Goal: Transaction & Acquisition: Book appointment/travel/reservation

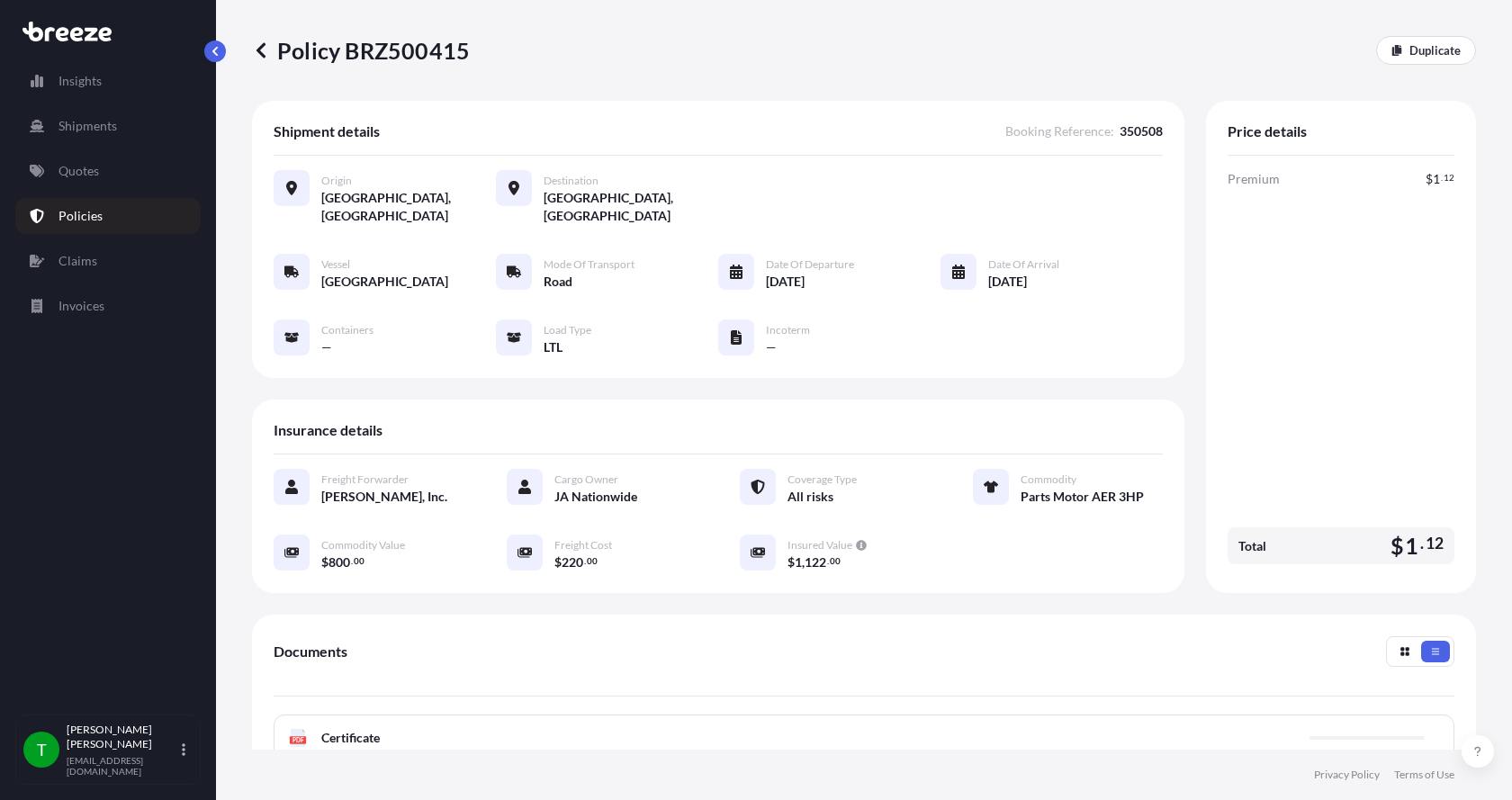
scroll to position [265, 0]
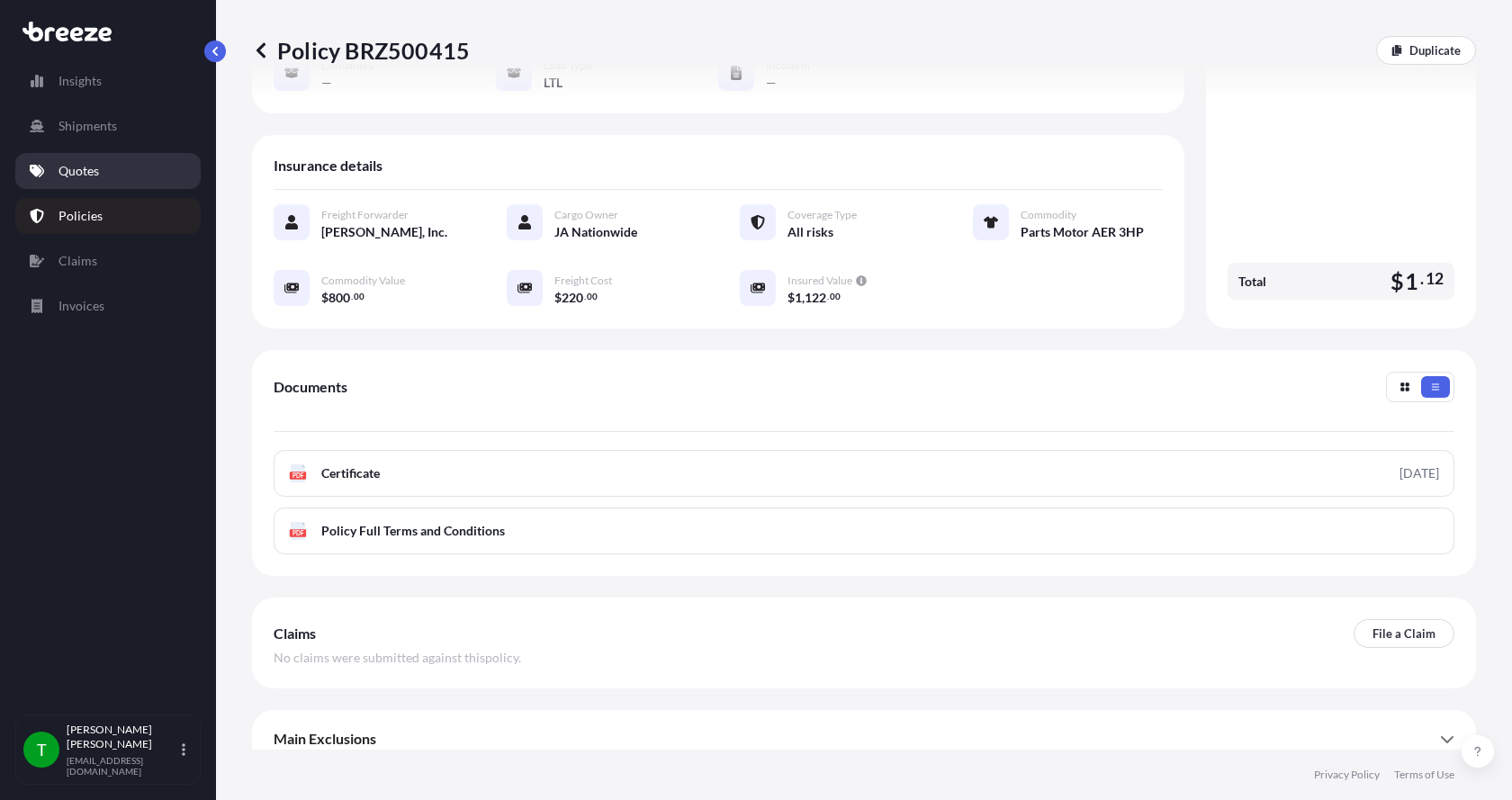
click at [79, 168] on p "Quotes" at bounding box center [79, 171] width 40 height 18
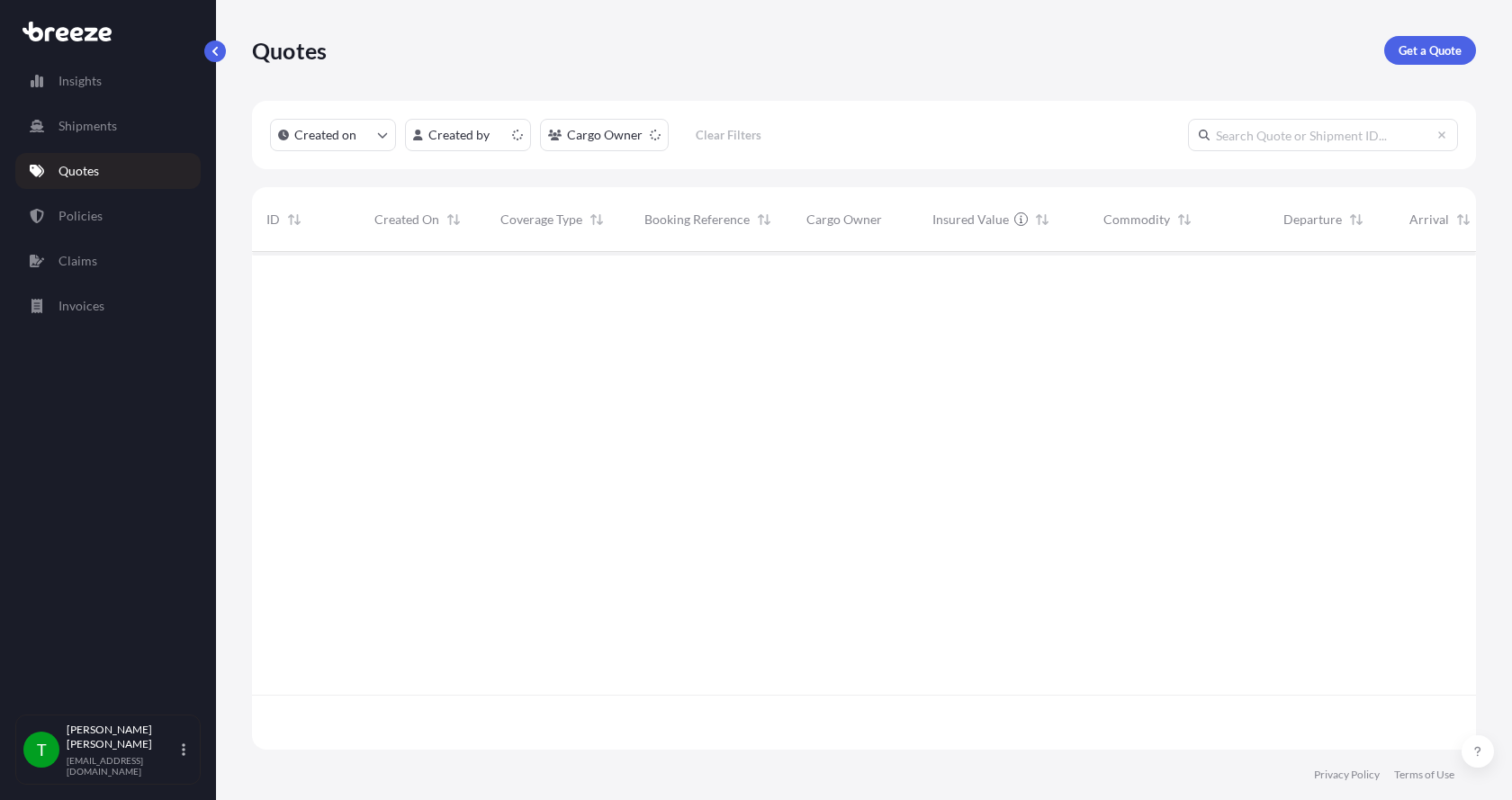
scroll to position [493, 1211]
click at [1427, 41] on p "Get a Quote" at bounding box center [1430, 50] width 63 height 18
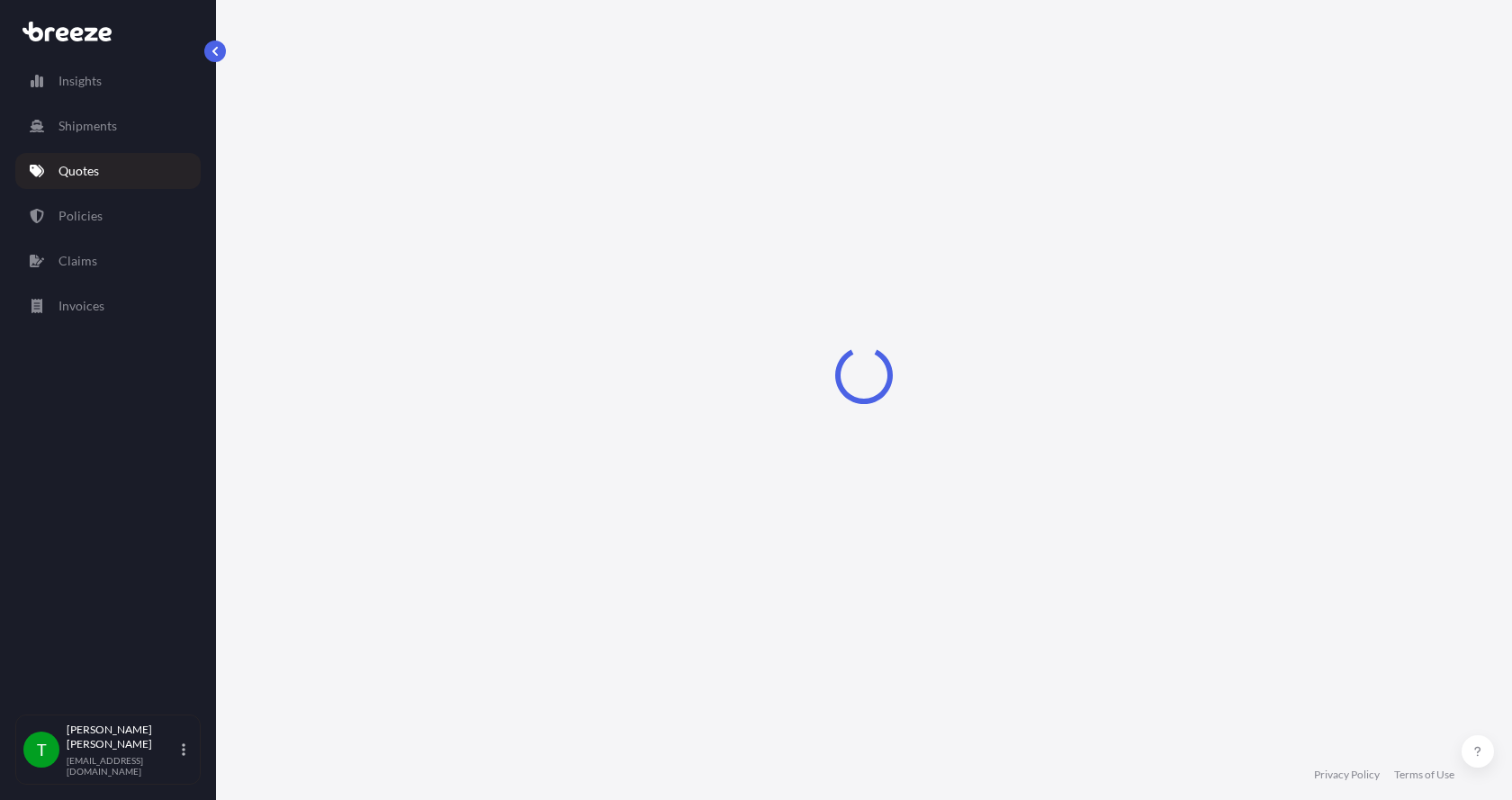
select select "Sea"
select select "1"
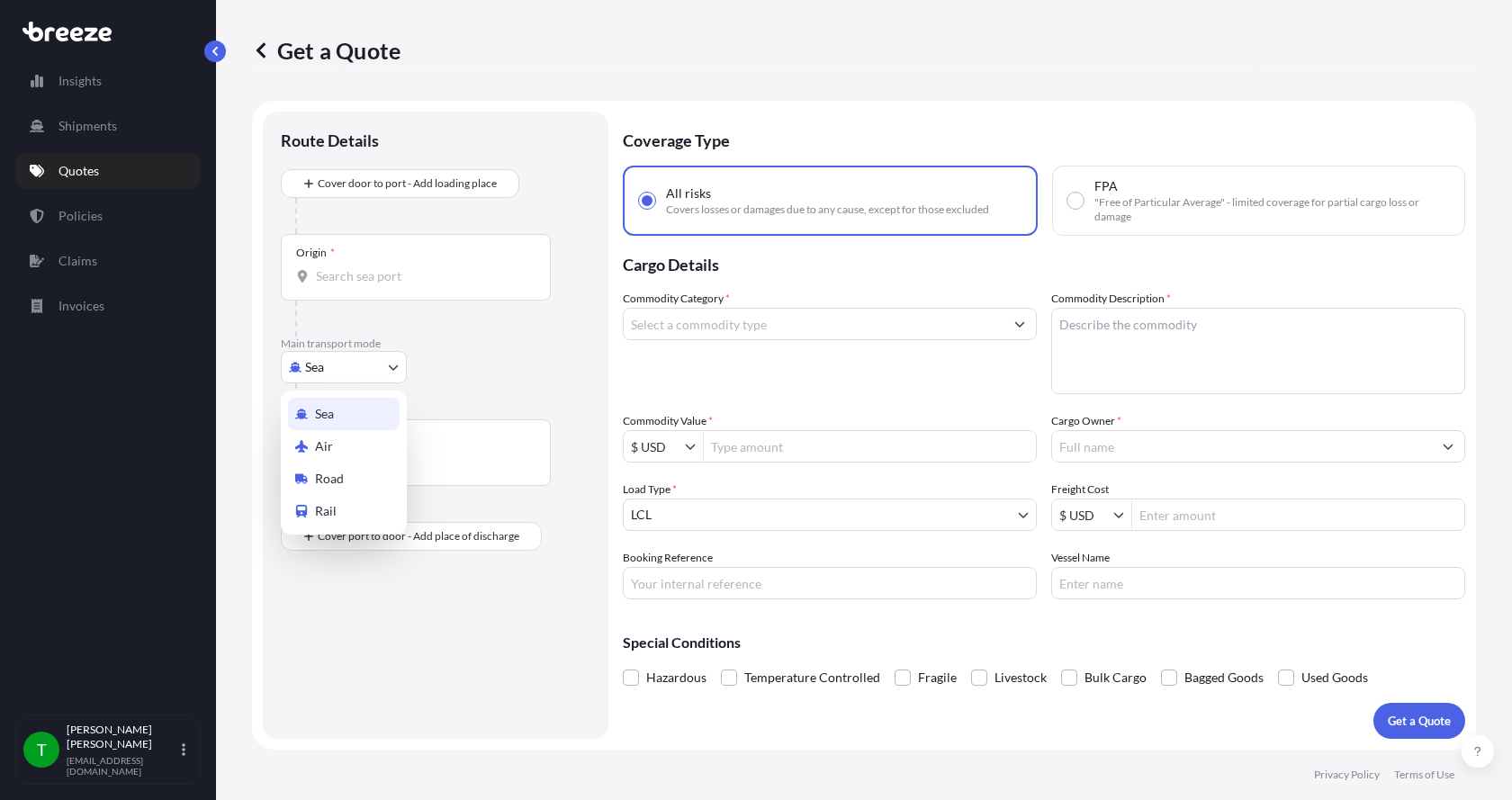
click at [342, 374] on body "Insights Shipments Quotes Policies Claims Invoices T [PERSON_NAME] [EMAIL_ADDRE…" at bounding box center [756, 400] width 1512 height 800
click at [332, 472] on span "Road" at bounding box center [329, 479] width 28 height 18
select select "Road"
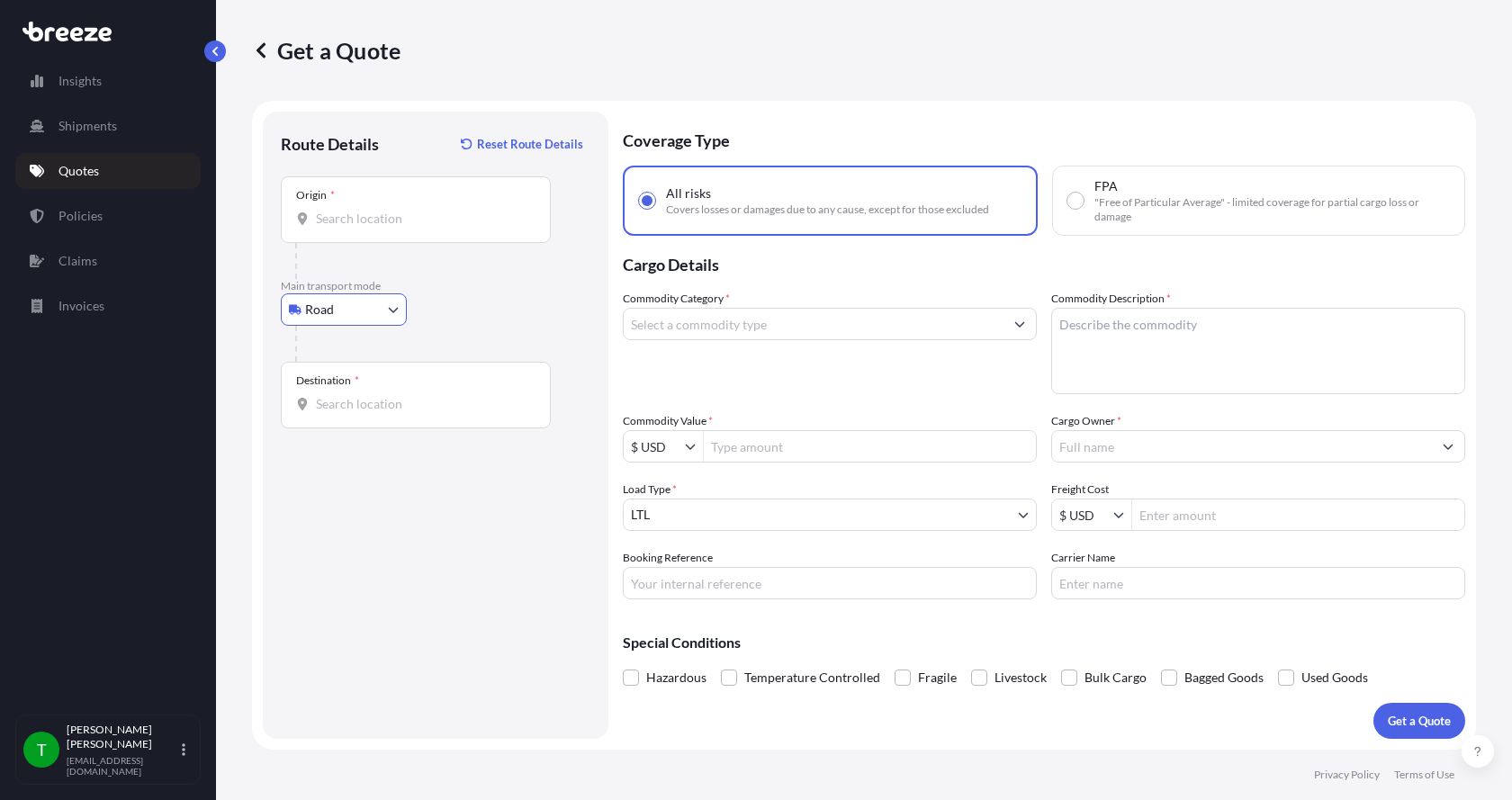
click at [331, 225] on input "Origin *" at bounding box center [422, 219] width 212 height 18
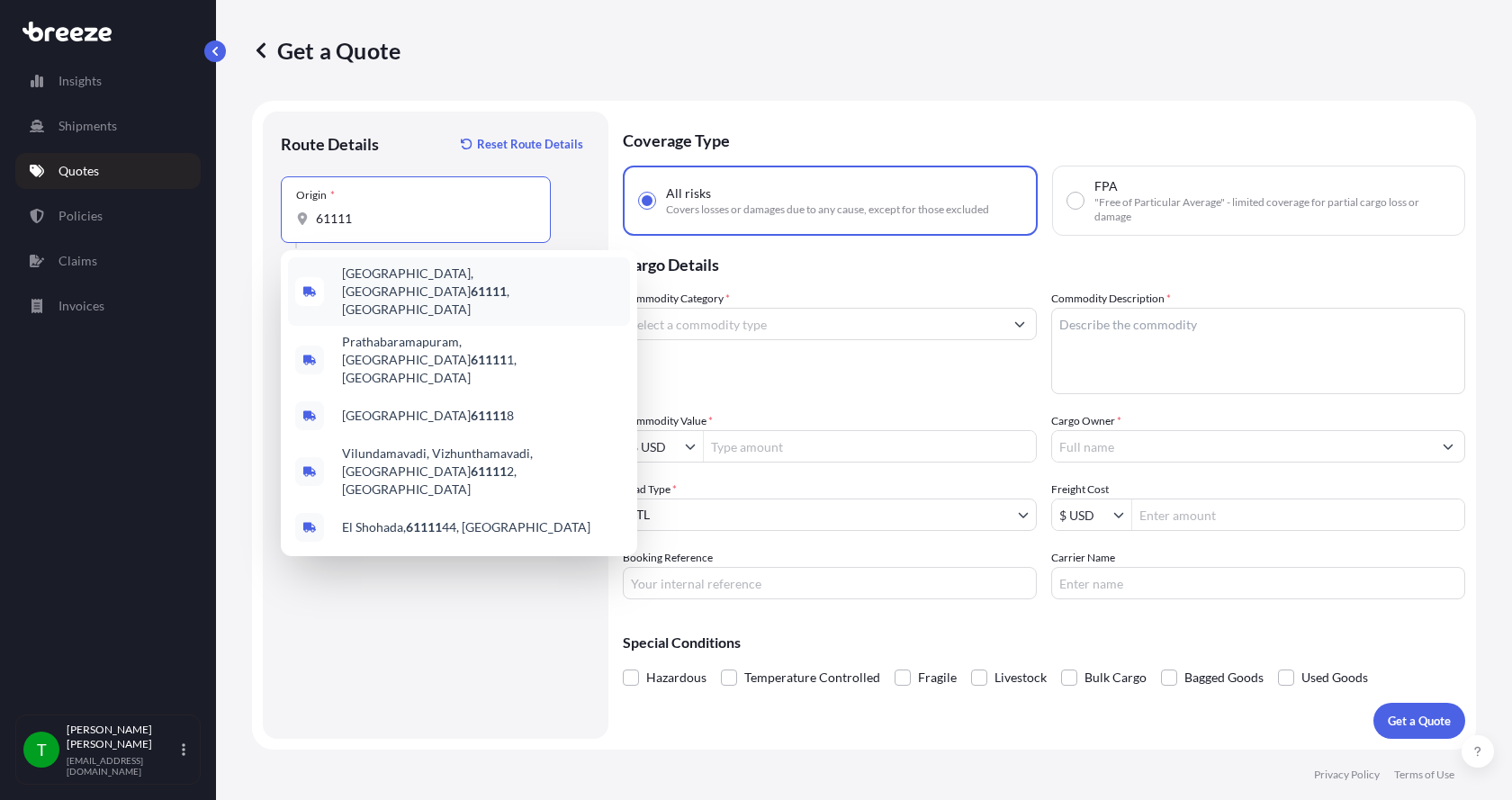
click at [354, 278] on span "[GEOGRAPHIC_DATA] , [GEOGRAPHIC_DATA]" at bounding box center [482, 291] width 281 height 54
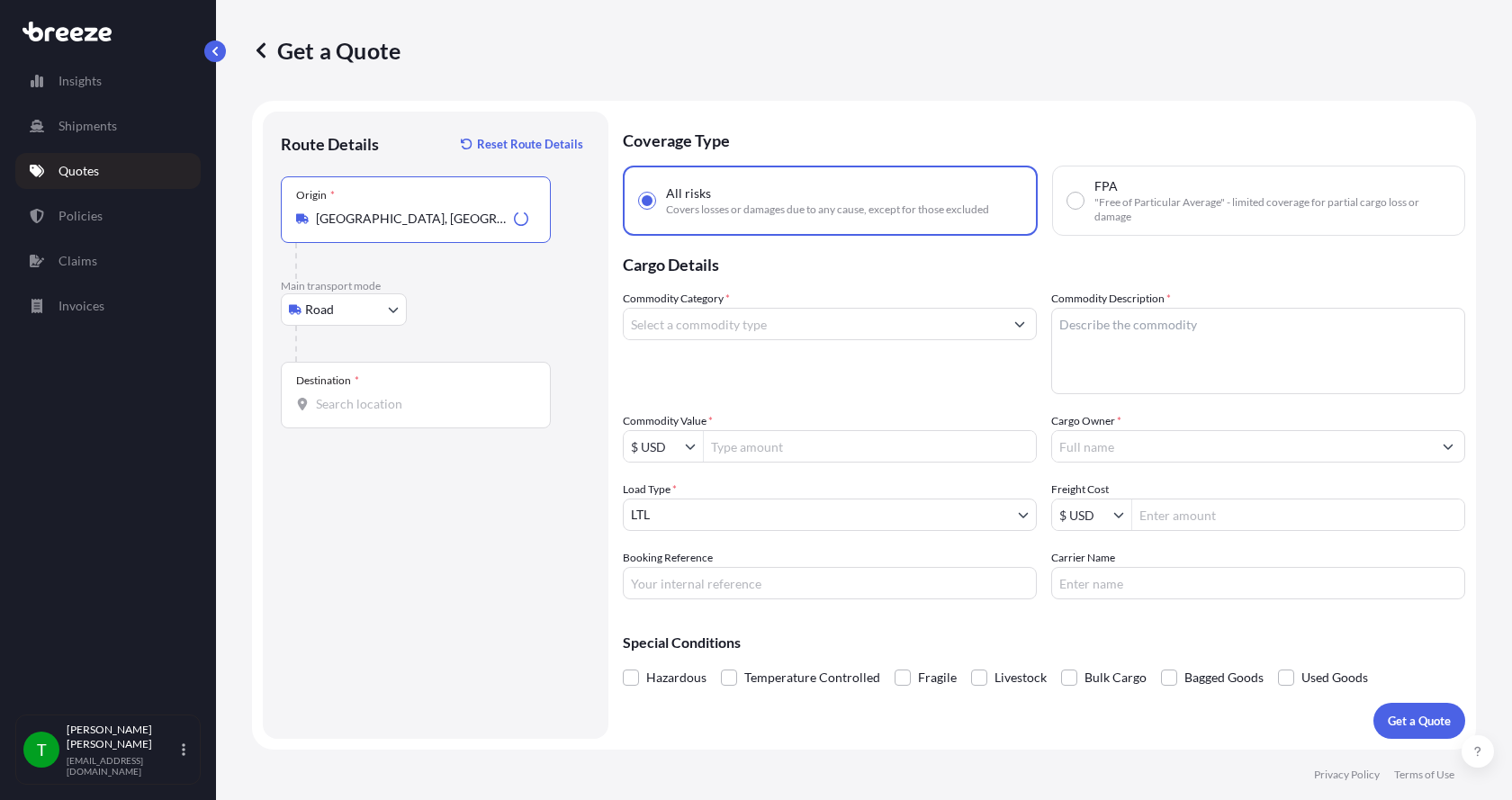
type input "[GEOGRAPHIC_DATA], [GEOGRAPHIC_DATA]"
click at [344, 404] on input "Destination *" at bounding box center [422, 404] width 212 height 18
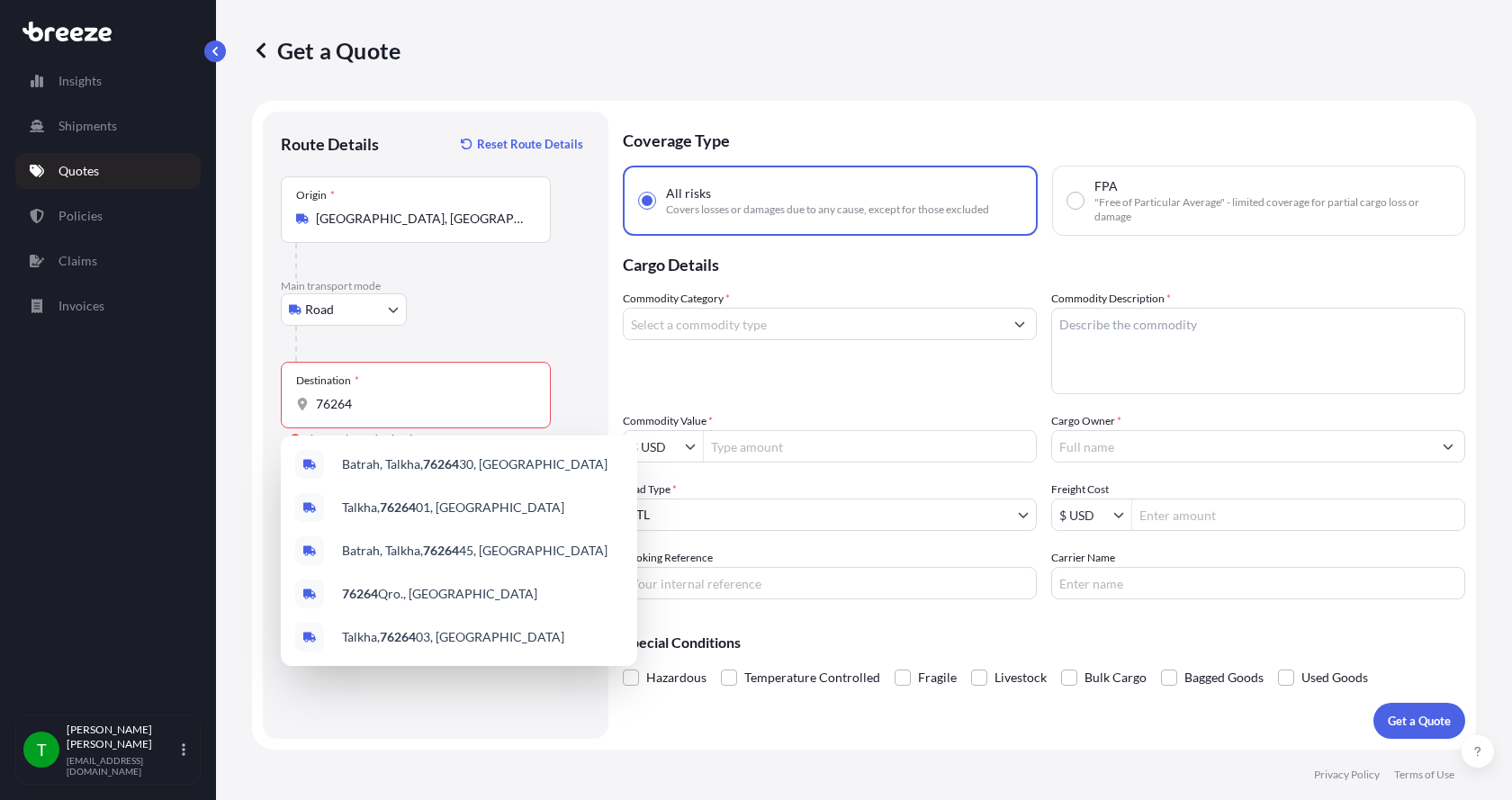
drag, startPoint x: 379, startPoint y: 415, endPoint x: 288, endPoint y: 411, distance: 91.1
click at [288, 411] on div "Destination * 76264" at bounding box center [416, 395] width 270 height 67
click at [316, 411] on input "76264" at bounding box center [422, 404] width 212 height 18
drag, startPoint x: 372, startPoint y: 395, endPoint x: 305, endPoint y: 394, distance: 67.0
click at [305, 394] on div "Destination * 76264" at bounding box center [416, 395] width 270 height 67
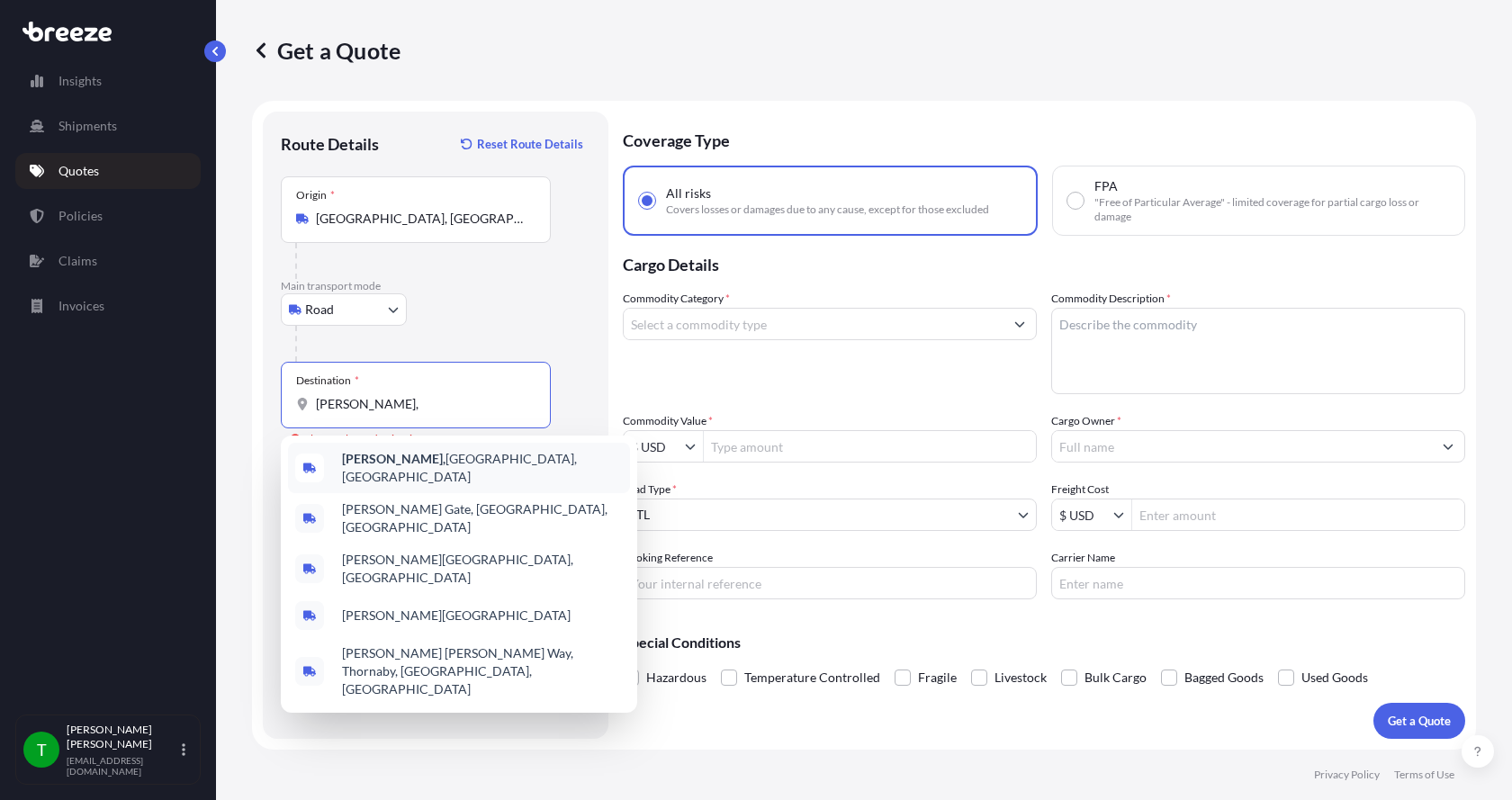
click at [385, 470] on span "[GEOGRAPHIC_DATA], [GEOGRAPHIC_DATA], [GEOGRAPHIC_DATA]" at bounding box center [482, 467] width 281 height 36
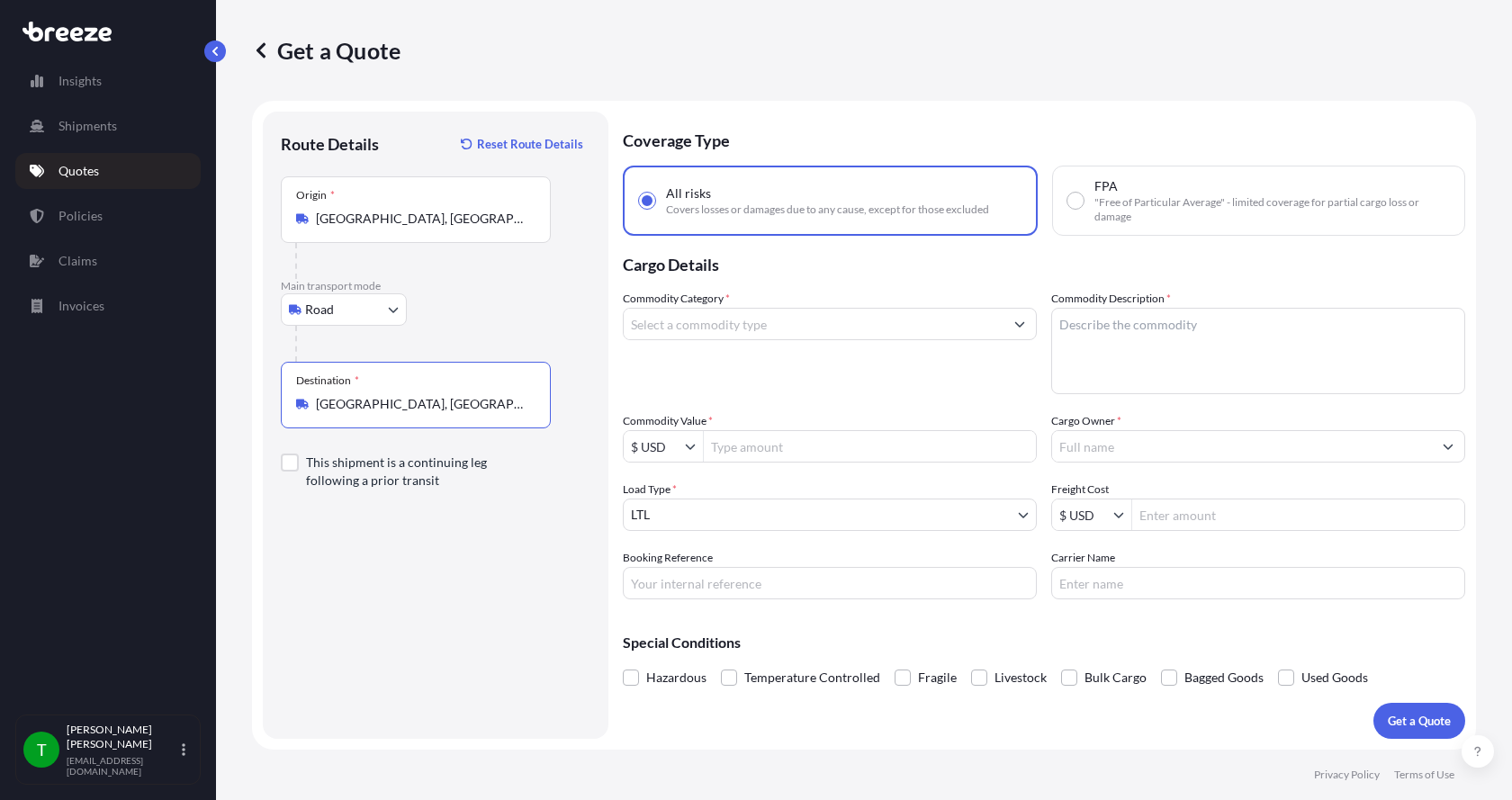
type input "[GEOGRAPHIC_DATA], [GEOGRAPHIC_DATA], [GEOGRAPHIC_DATA]"
click at [651, 315] on input "Commodity Category *" at bounding box center [813, 323] width 380 height 32
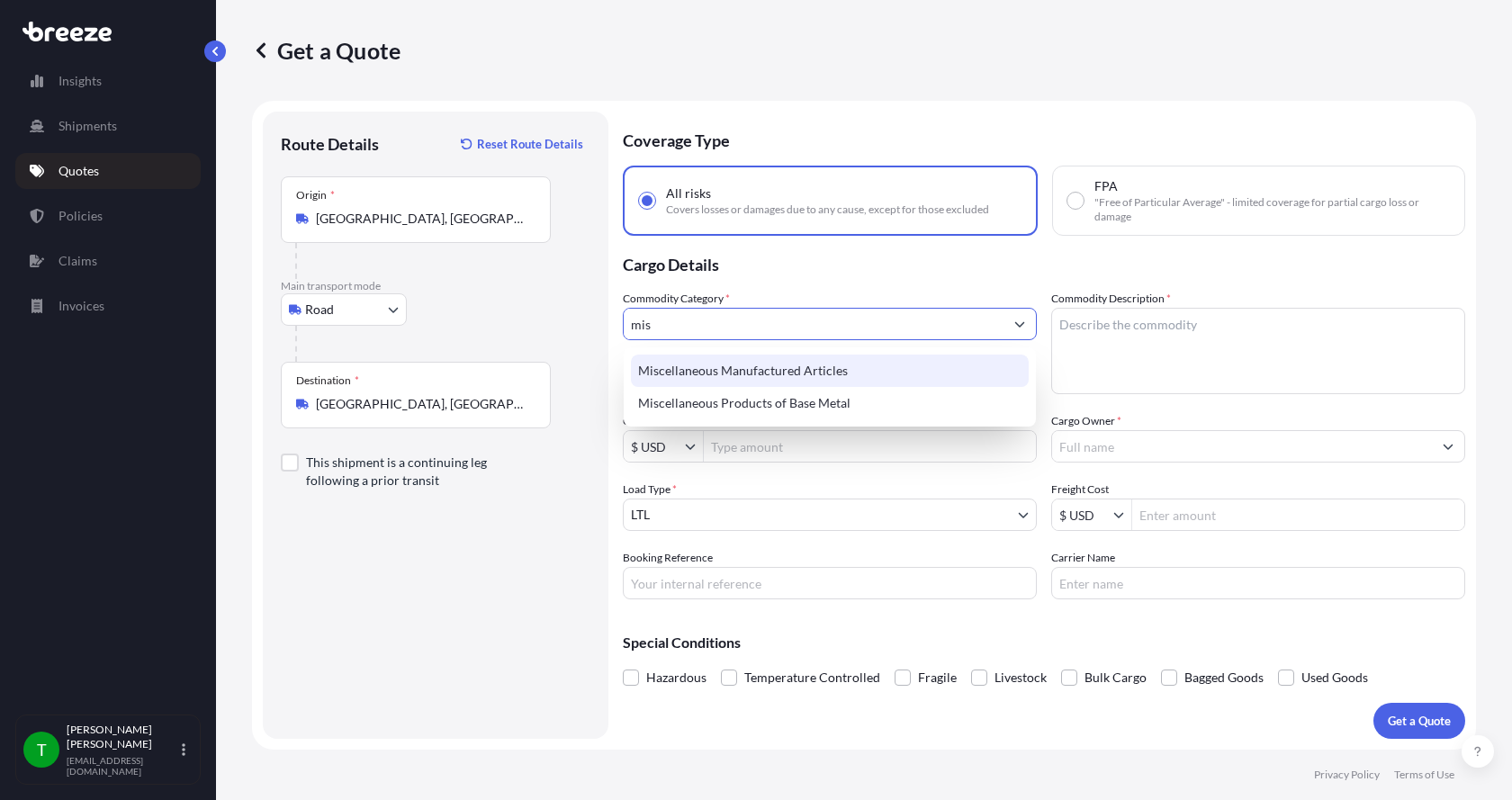
click at [672, 367] on div "Miscellaneous Manufactured Articles" at bounding box center [830, 370] width 397 height 32
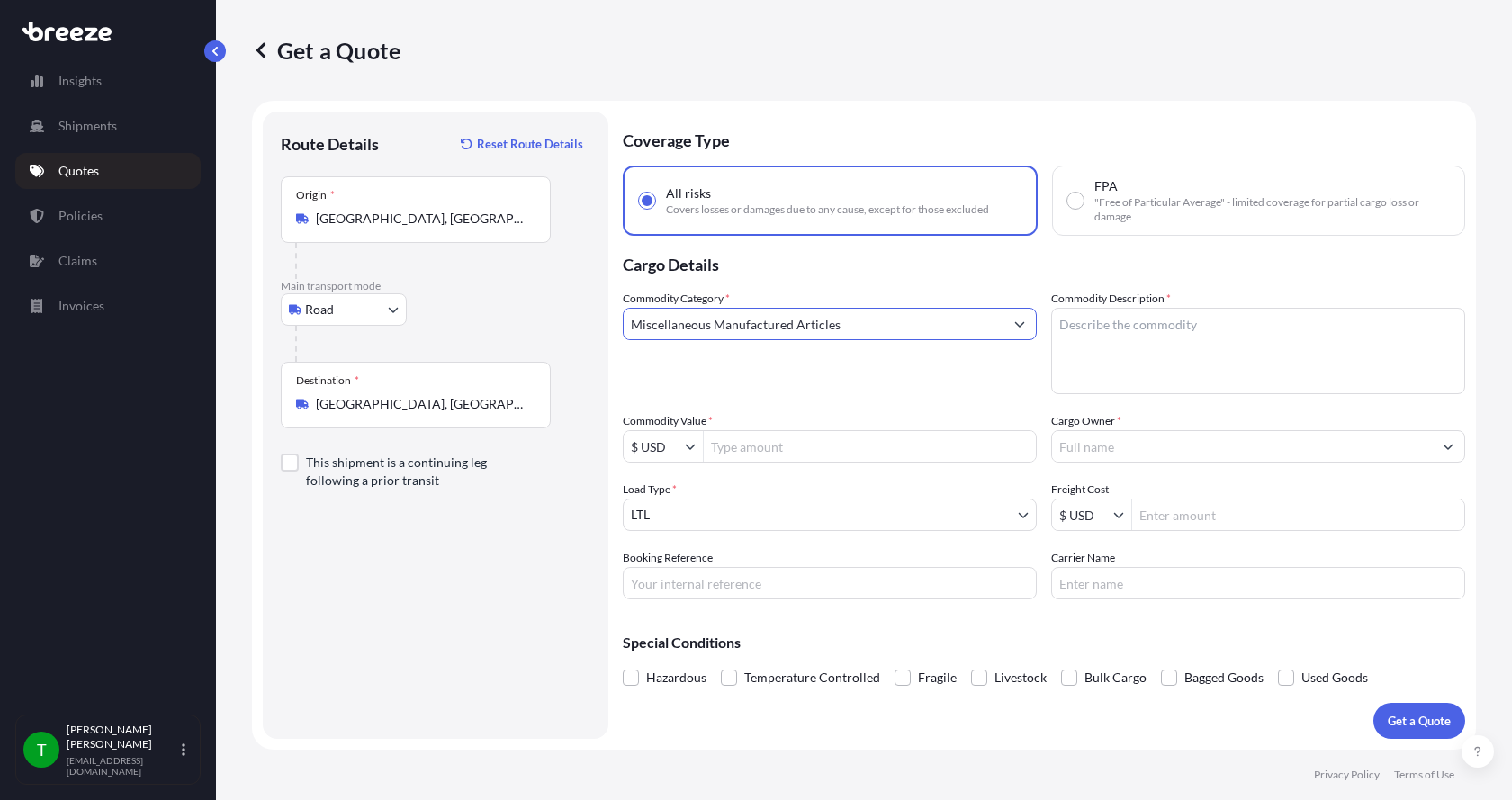
type input "Miscellaneous Manufactured Articles"
click at [1091, 334] on textarea "Commodity Description *" at bounding box center [1258, 351] width 414 height 86
type textarea "Parts AER Powersection 3HP"
click at [816, 447] on input "Commodity Value *" at bounding box center [869, 446] width 332 height 32
click at [747, 438] on input "Commodity Value *" at bounding box center [869, 446] width 332 height 32
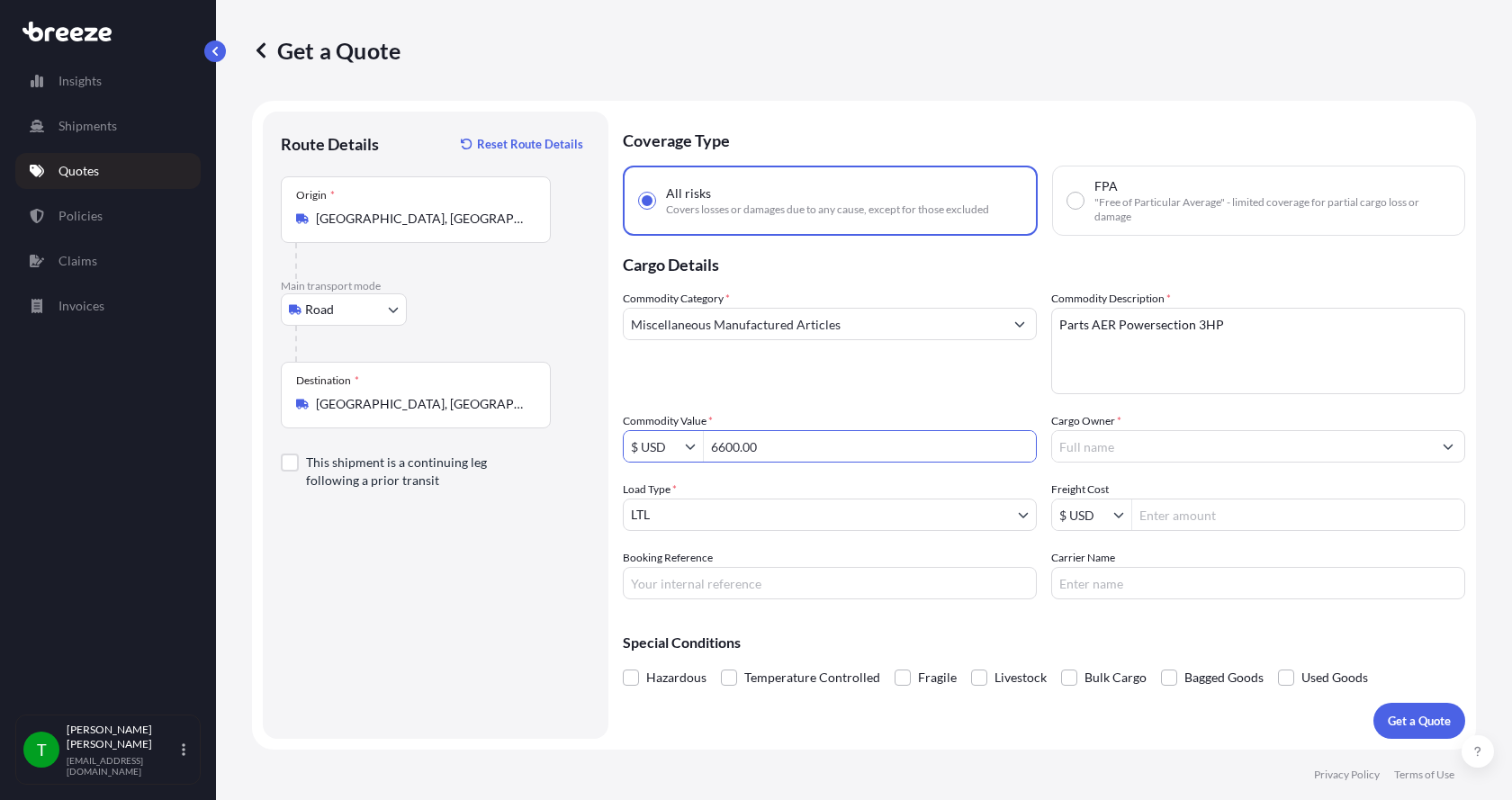
type input "6,600"
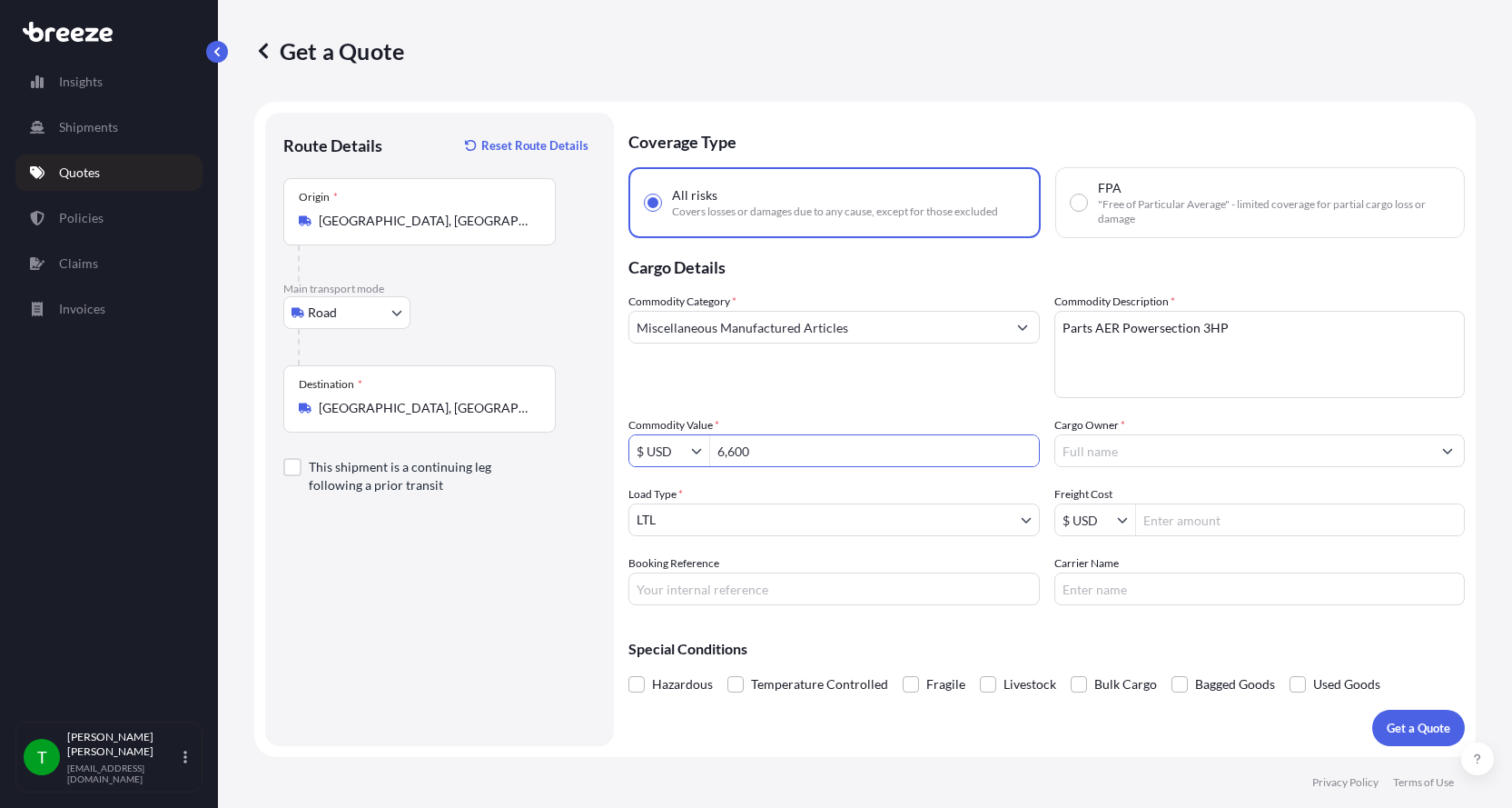
click at [1108, 457] on input "Cargo Owner *" at bounding box center [1244, 450] width 377 height 32
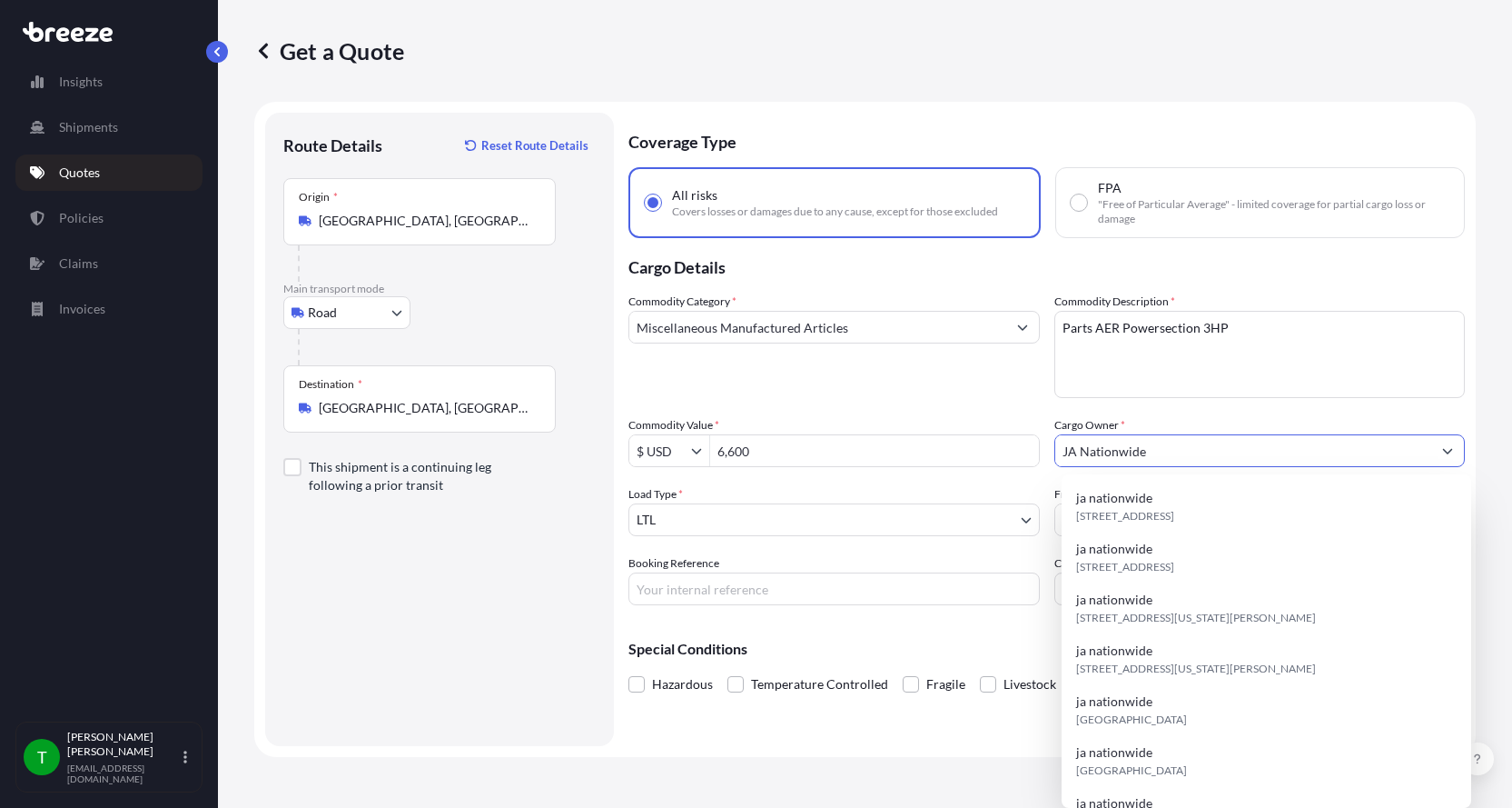
type input "JA Nationwide"
click at [655, 581] on input "Booking Reference" at bounding box center [834, 588] width 411 height 32
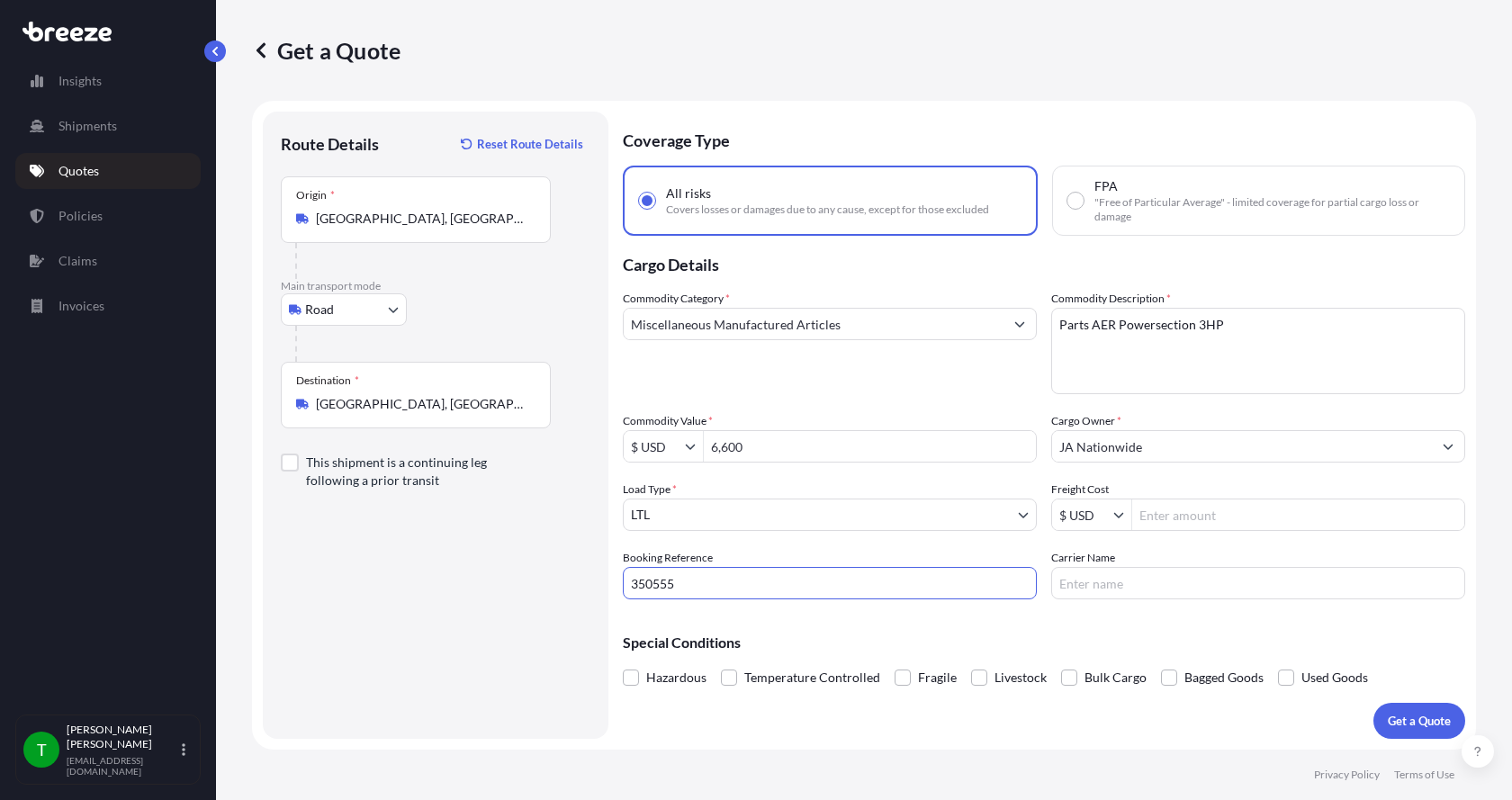
type input "350555"
click at [1211, 518] on input "Freight Cost" at bounding box center [1298, 514] width 332 height 32
type input "425"
click at [1100, 590] on input "Carrier Name" at bounding box center [1258, 582] width 414 height 32
type input "[PERSON_NAME]"
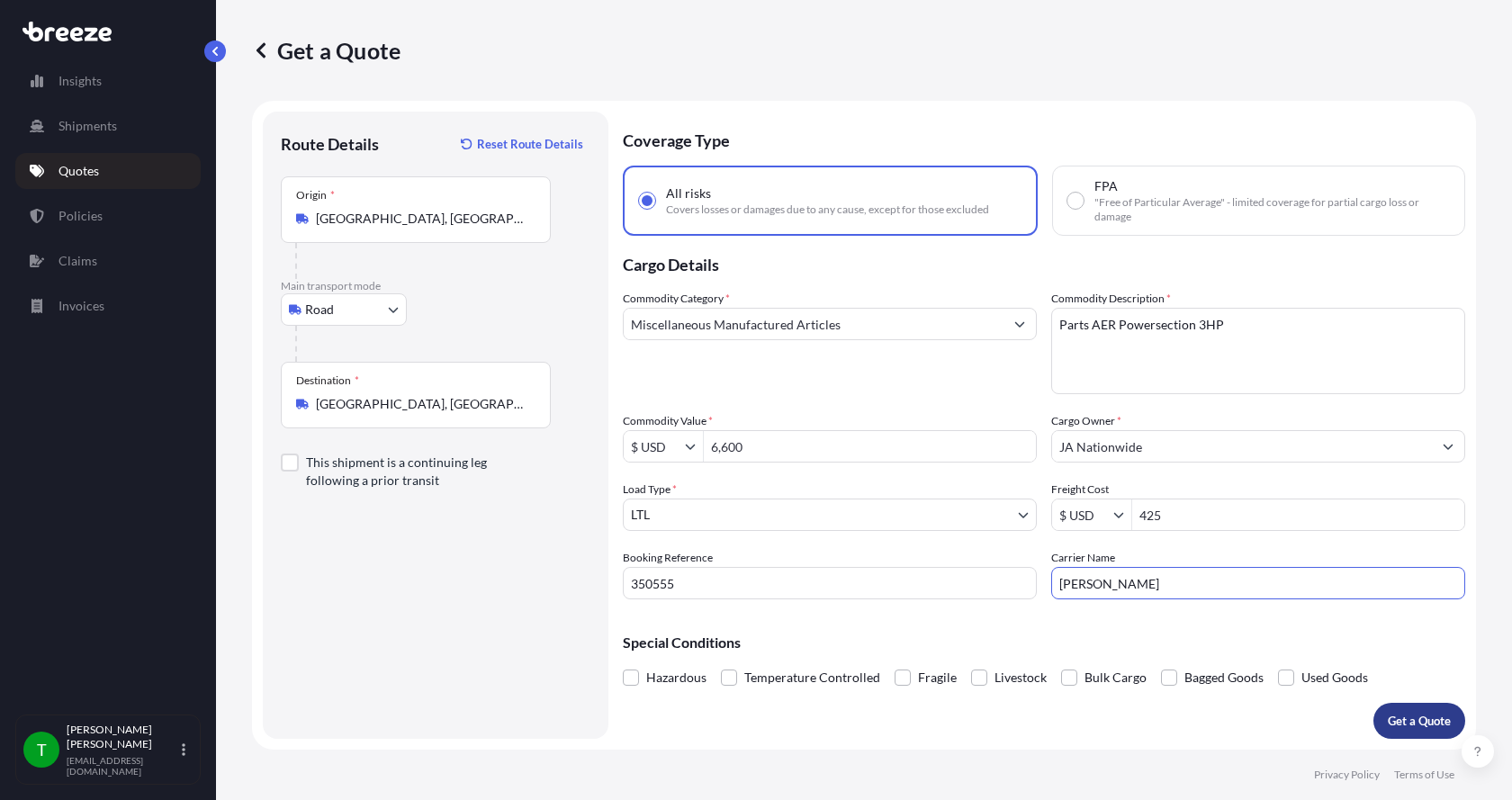
click at [1441, 712] on p "Get a Quote" at bounding box center [1419, 720] width 63 height 18
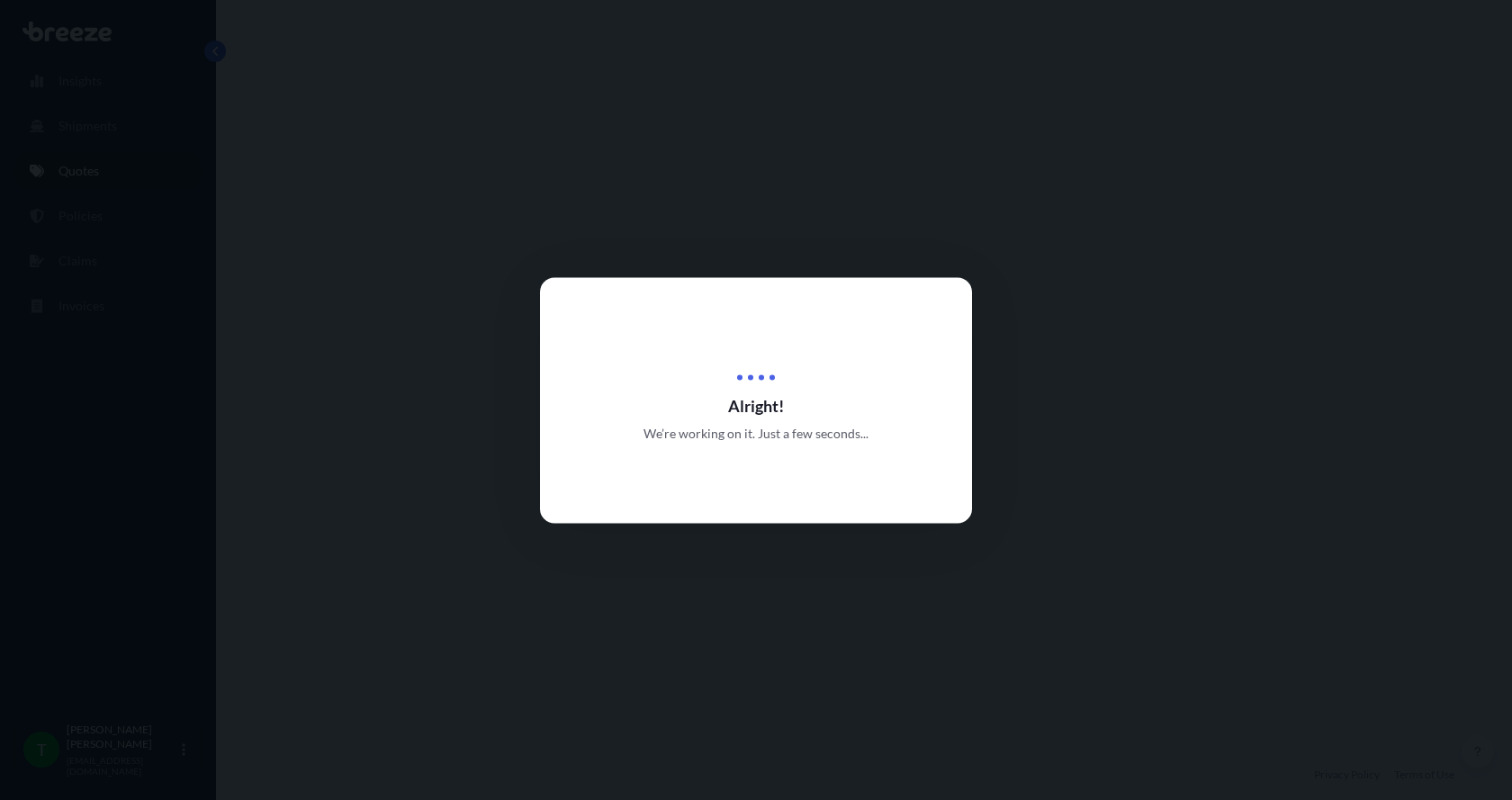
select select "Road"
select select "1"
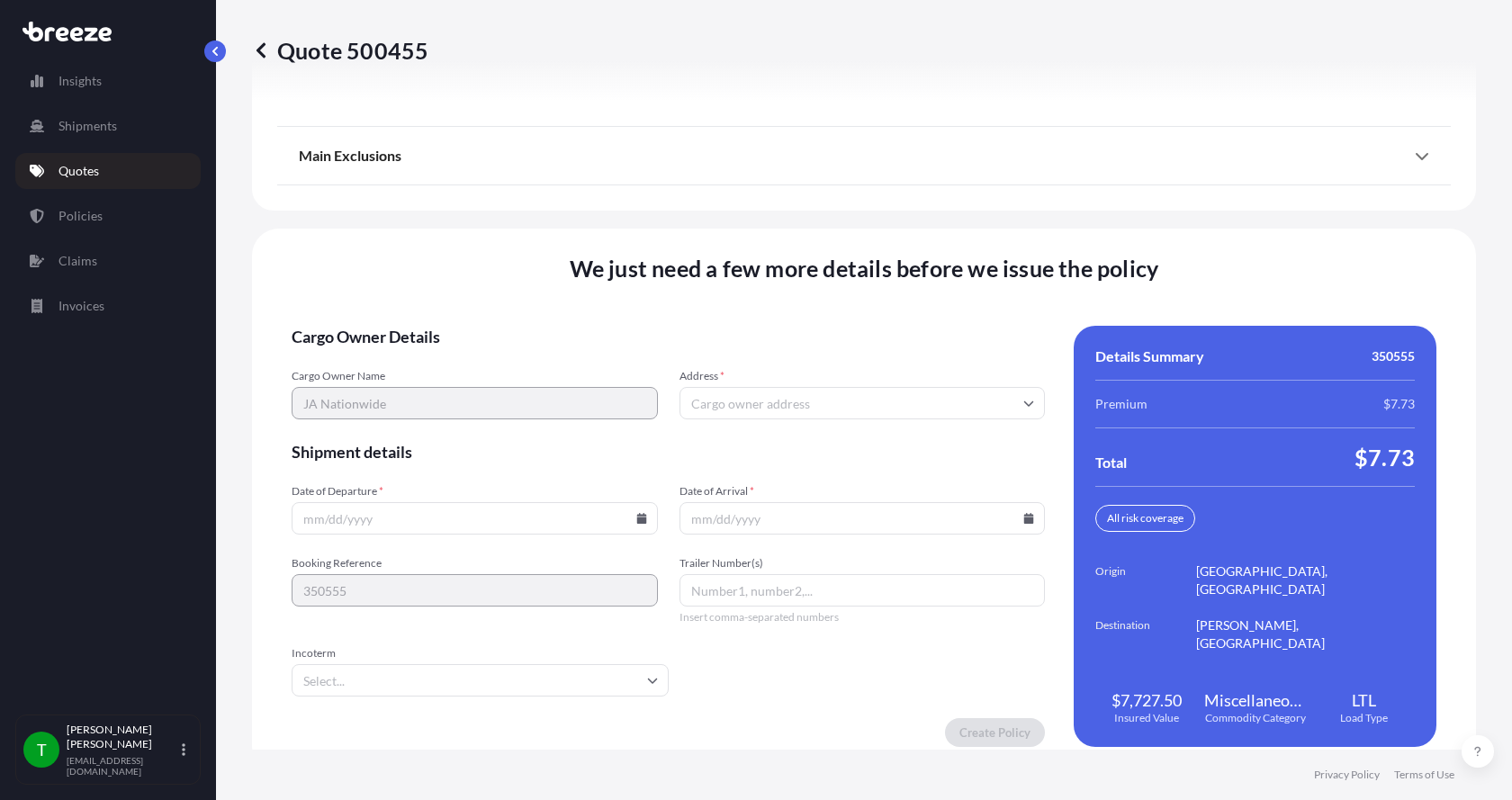
scroll to position [2366, 0]
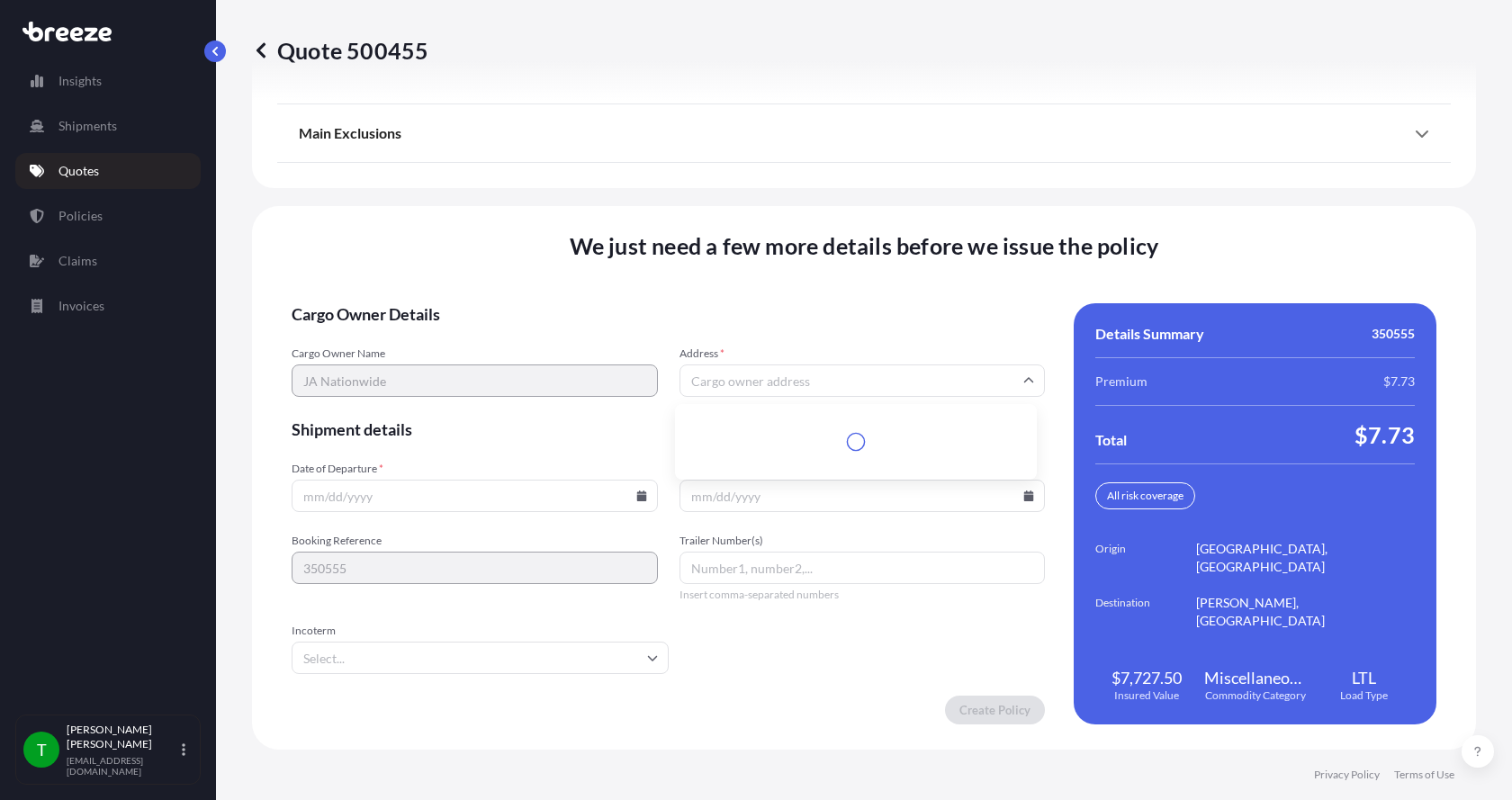
click at [707, 379] on input "Address *" at bounding box center [863, 380] width 366 height 32
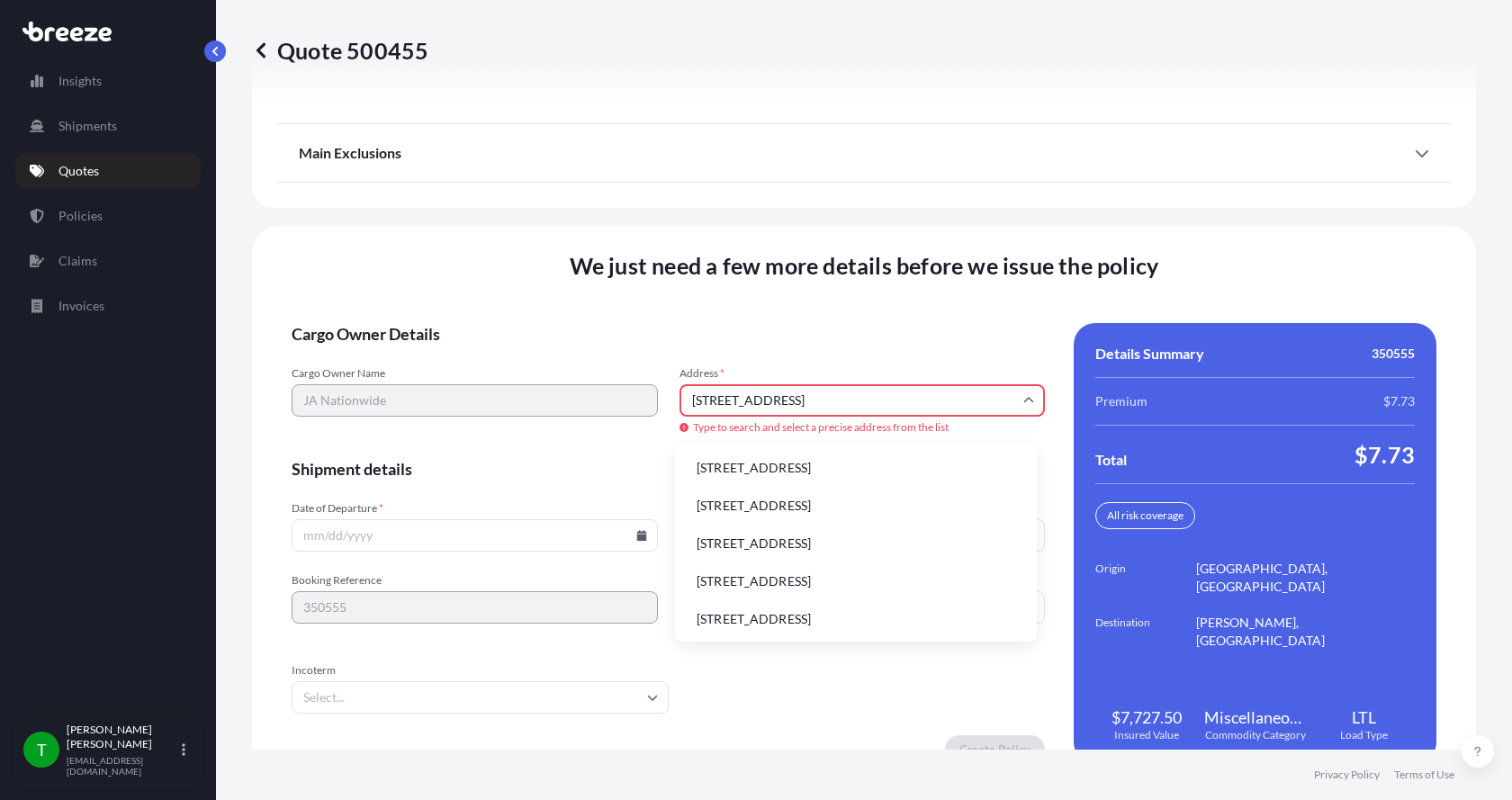
click at [745, 463] on li "[STREET_ADDRESS]" at bounding box center [855, 467] width 347 height 34
type input "[STREET_ADDRESS]"
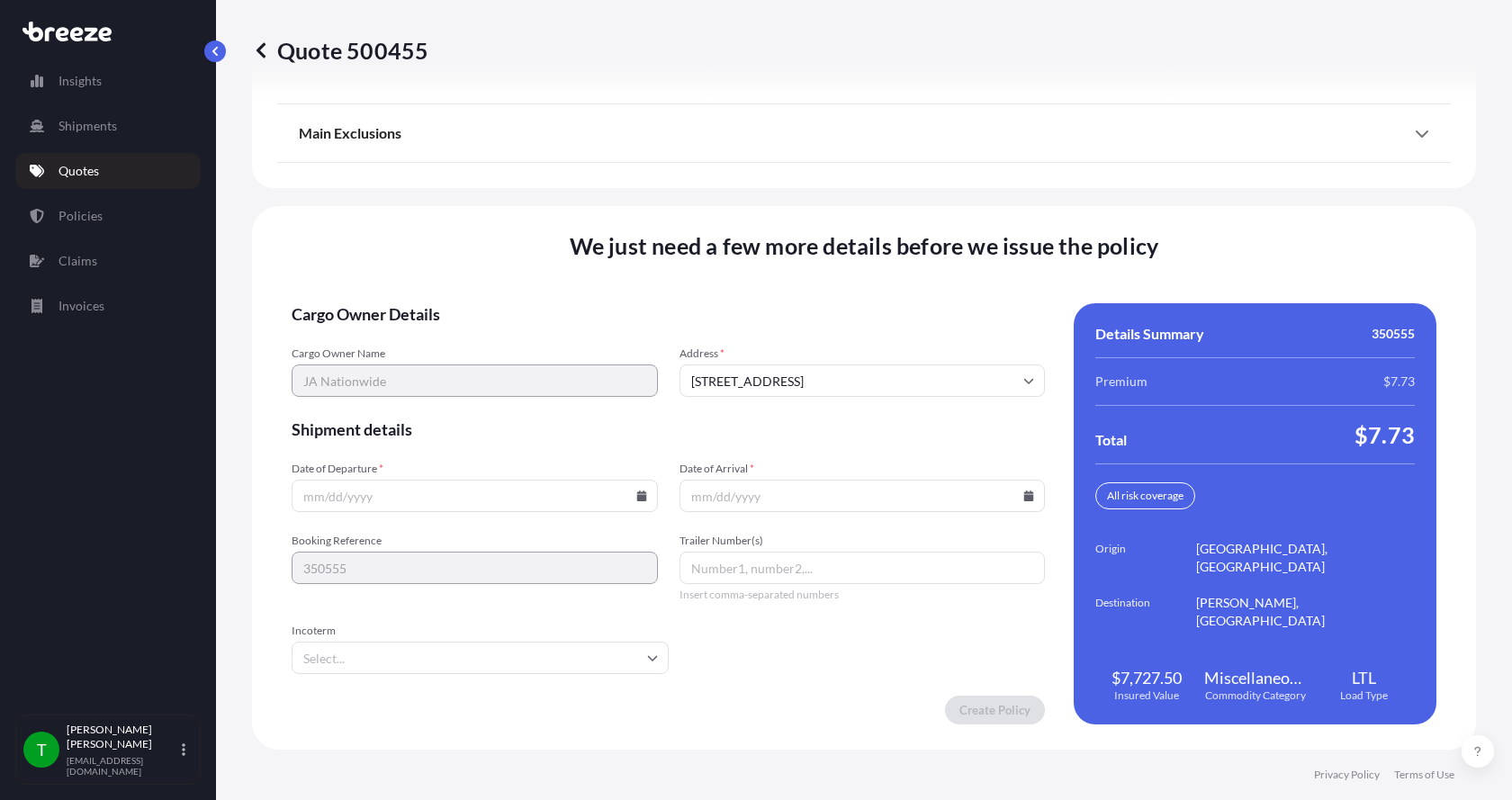
click at [638, 493] on icon at bounding box center [642, 496] width 11 height 11
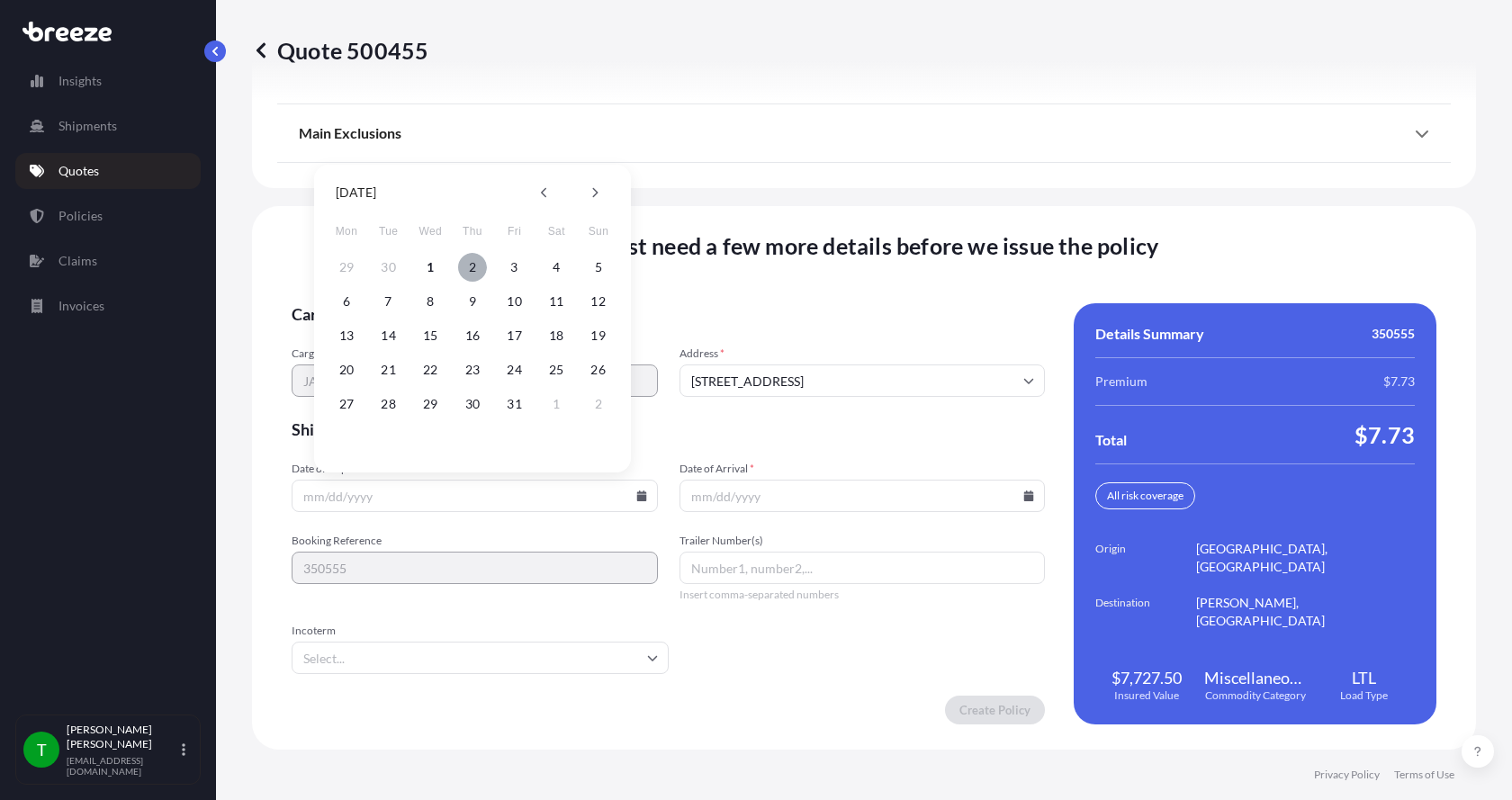
click at [470, 271] on button "2" at bounding box center [472, 266] width 28 height 28
type input "[DATE]"
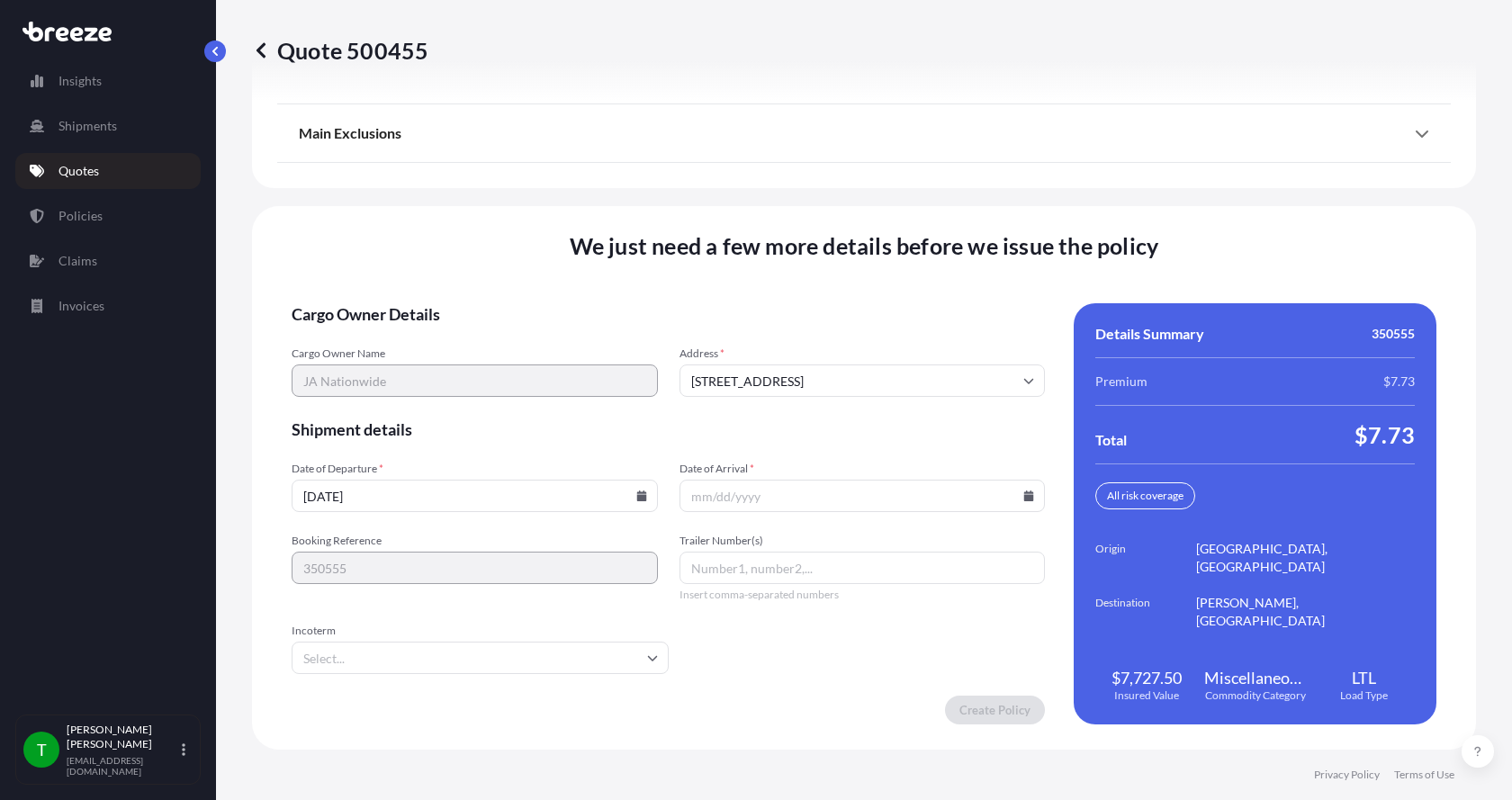
click at [1024, 496] on icon at bounding box center [1028, 496] width 10 height 11
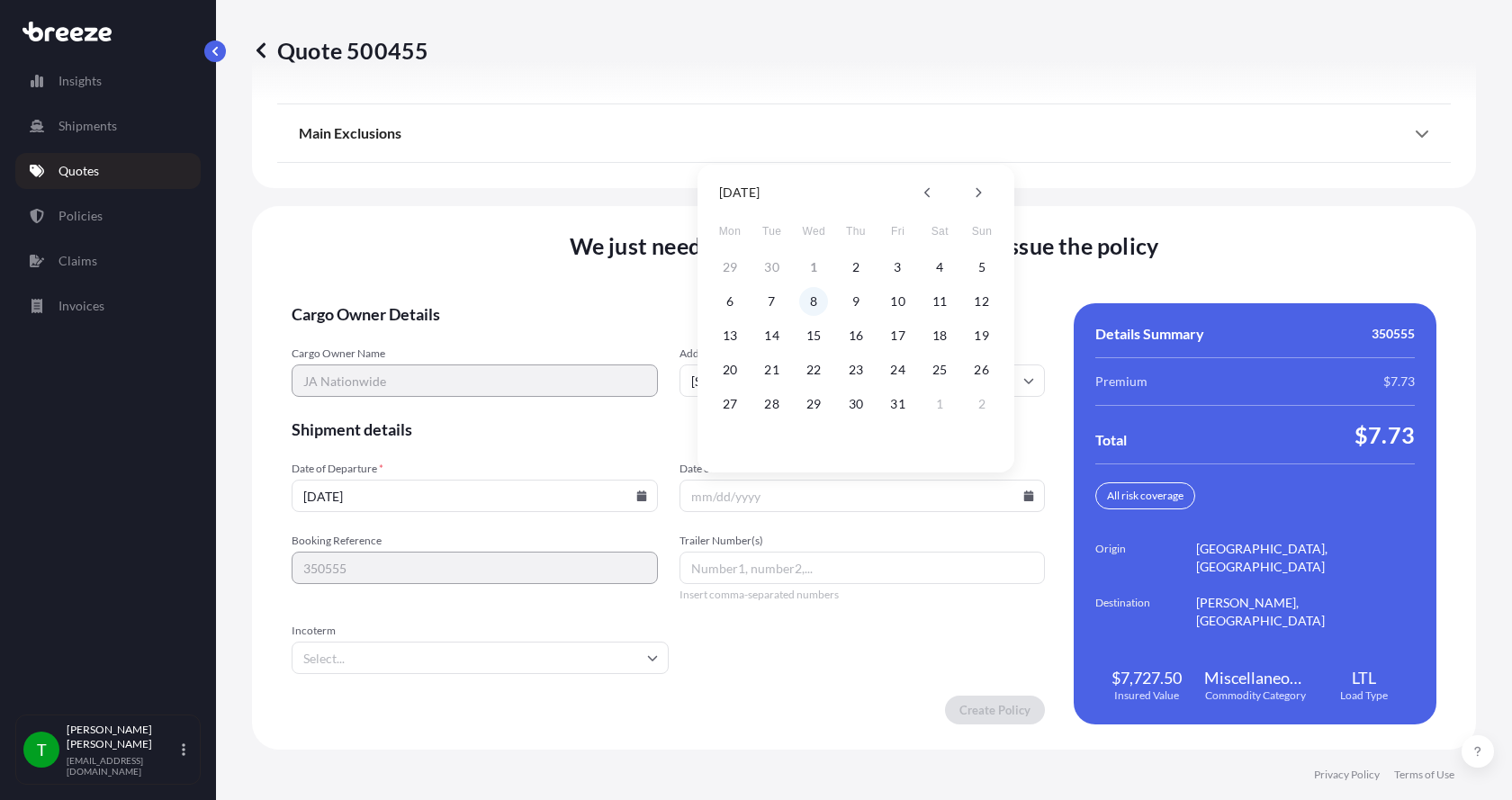
click at [813, 301] on button "8" at bounding box center [813, 300] width 28 height 28
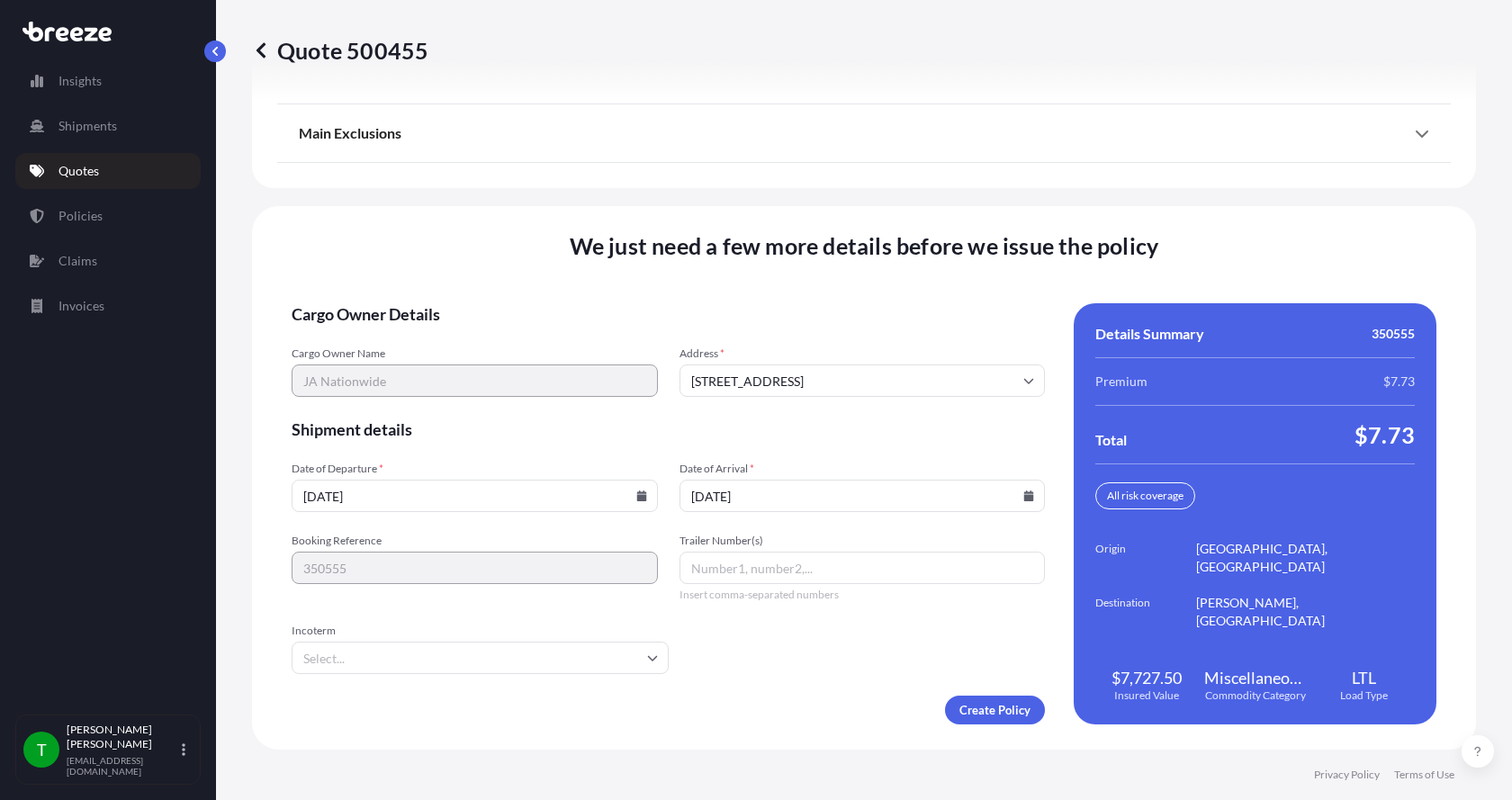
type input "[DATE]"
click at [813, 368] on button "8" at bounding box center [824, 376] width 22 height 16
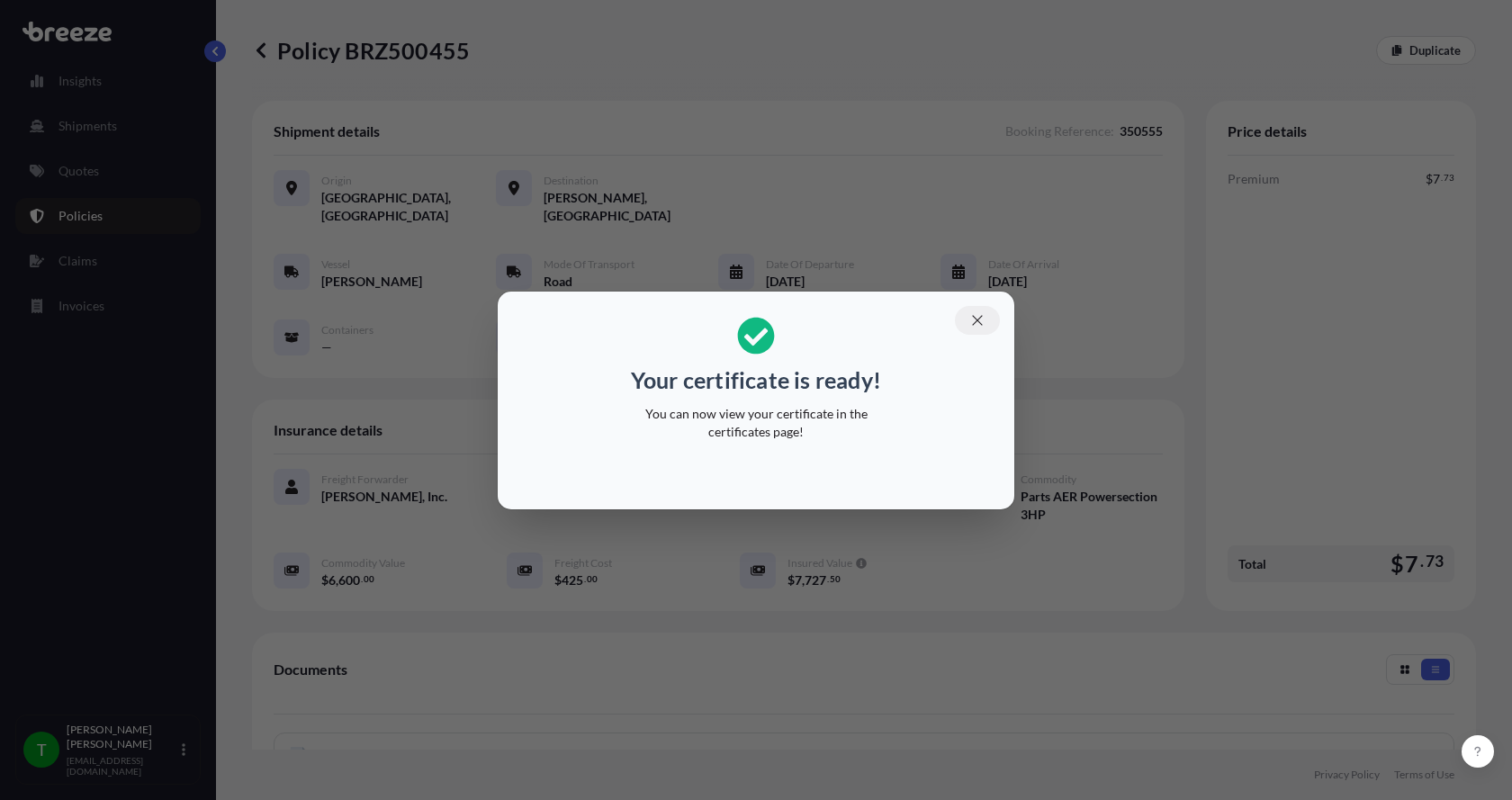
click at [974, 319] on icon "button" at bounding box center [977, 320] width 16 height 16
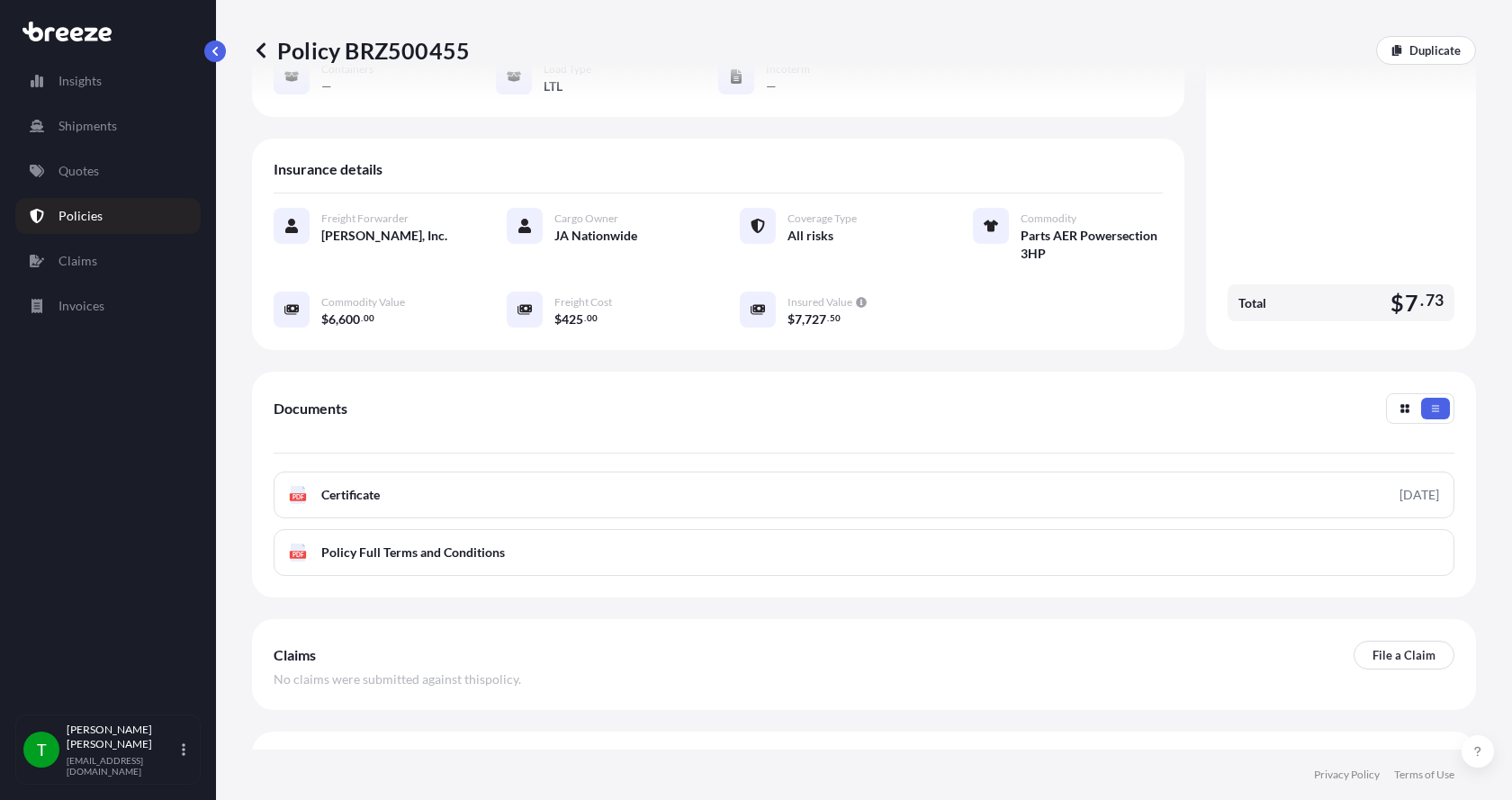
scroll to position [270, 0]
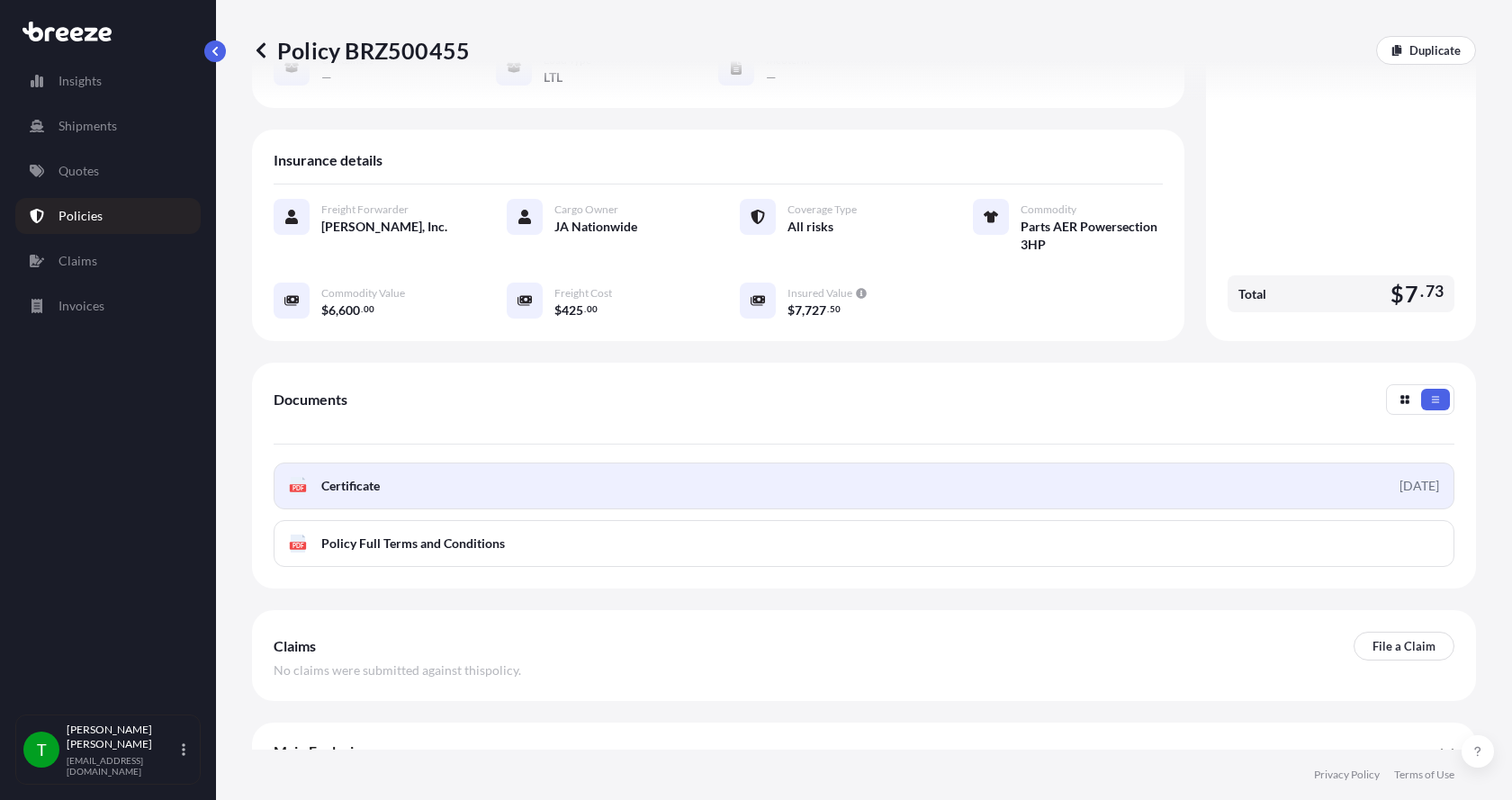
click at [295, 477] on icon at bounding box center [298, 486] width 16 height 18
